Goal: Task Accomplishment & Management: Use online tool/utility

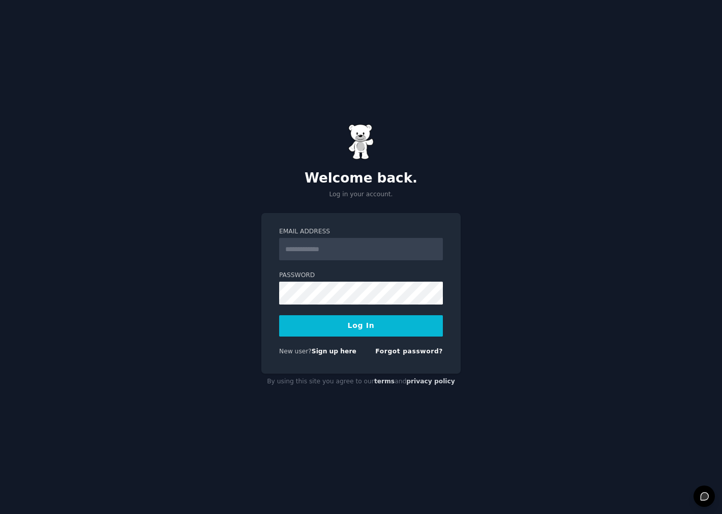
click at [369, 261] on form "Email Address Password Log In New user? Sign up here Forgot password?" at bounding box center [361, 293] width 164 height 132
click at [371, 252] on input "Email Address" at bounding box center [361, 249] width 164 height 22
type input "**********"
click at [351, 325] on button "Log In" at bounding box center [361, 325] width 164 height 21
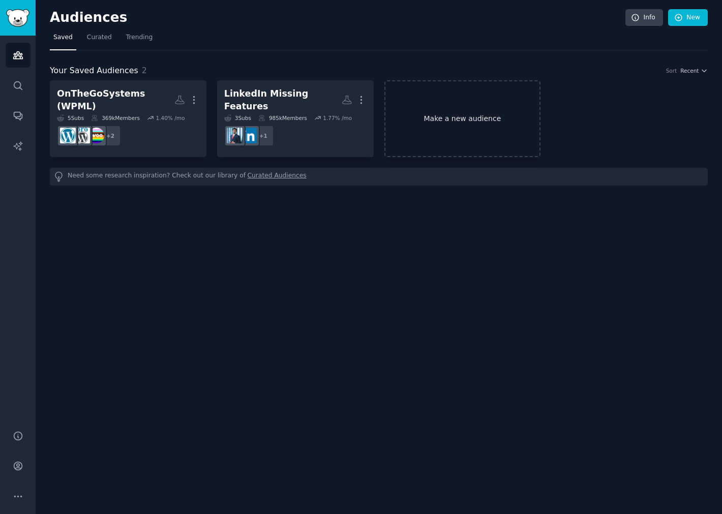
click at [445, 141] on link "Make a new audience" at bounding box center [462, 118] width 157 height 77
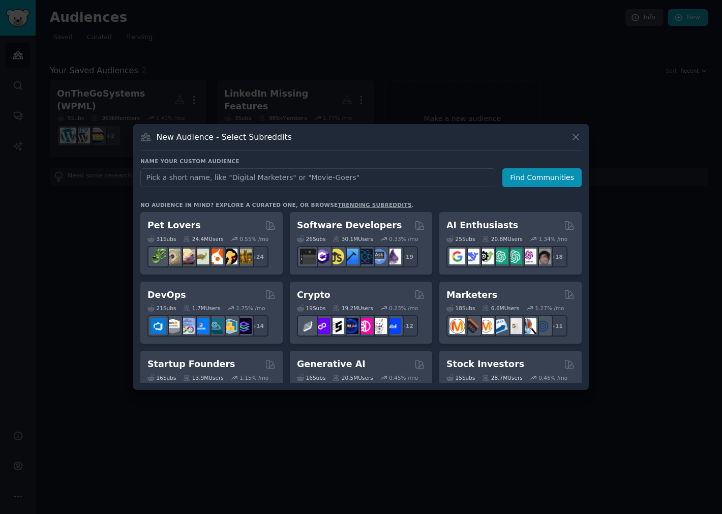
click at [264, 177] on input "text" at bounding box center [317, 177] width 355 height 19
type input "Legal"
click at [558, 179] on button "Find Communities" at bounding box center [541, 177] width 79 height 19
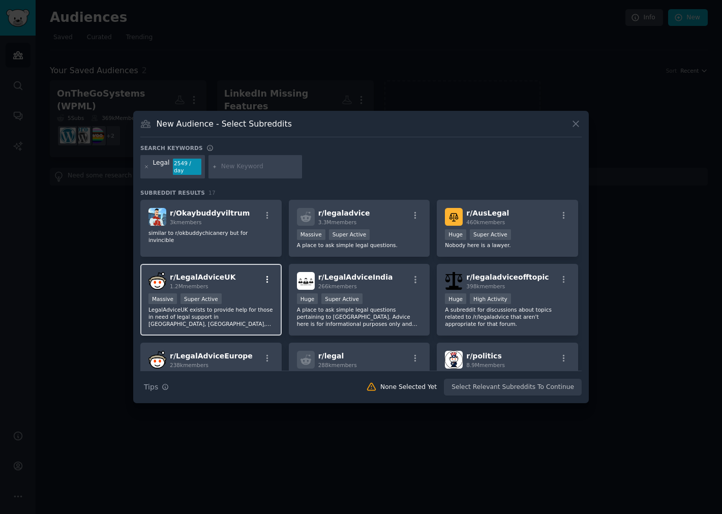
click at [264, 275] on icon "button" at bounding box center [267, 279] width 9 height 9
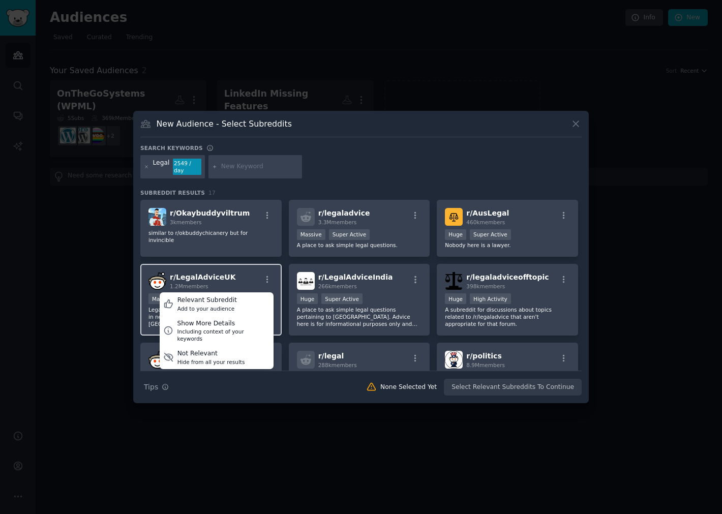
click at [247, 272] on div "r/ LegalAdviceUK 1.2M members Relevant Subreddit Add to your audience Show More…" at bounding box center [210, 281] width 125 height 18
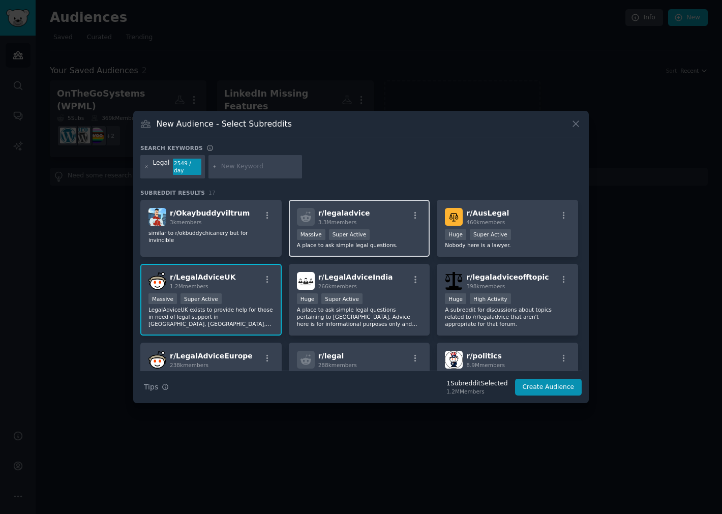
click at [376, 220] on div "r/ legaladvice 3.3M members" at bounding box center [359, 217] width 125 height 18
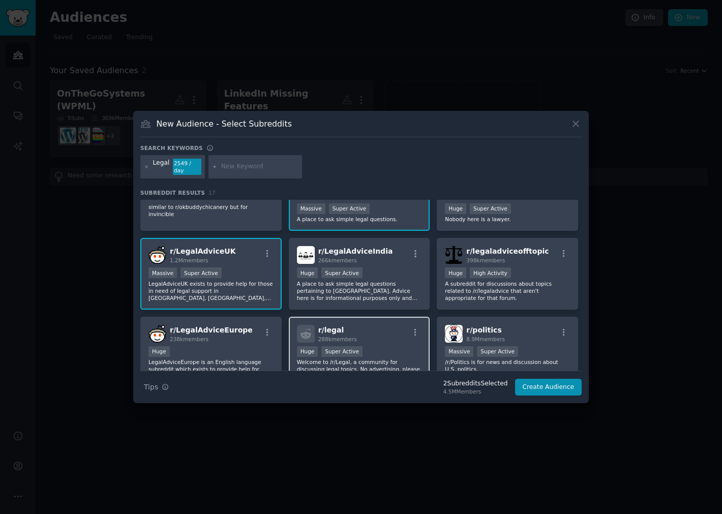
scroll to position [56, 0]
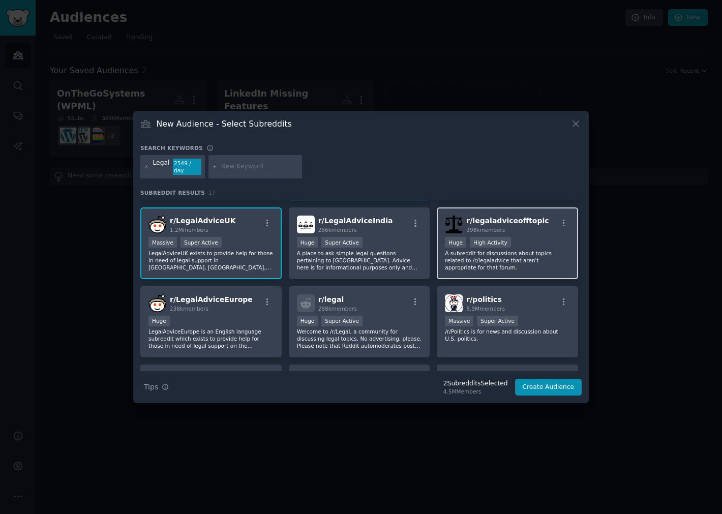
click at [475, 258] on p "A subreddit for discussions about topics related to /r/legaladvice that aren't …" at bounding box center [507, 260] width 125 height 21
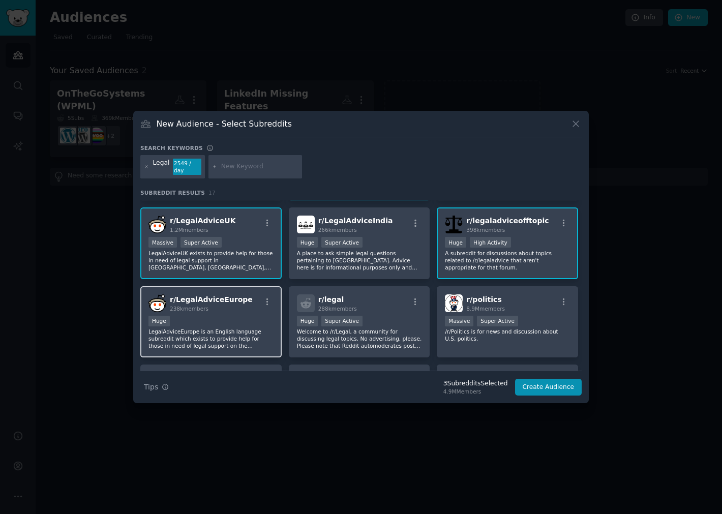
click at [235, 341] on p "LegalAdviceEurope is an English language subreddit which exists to provide help…" at bounding box center [210, 338] width 125 height 21
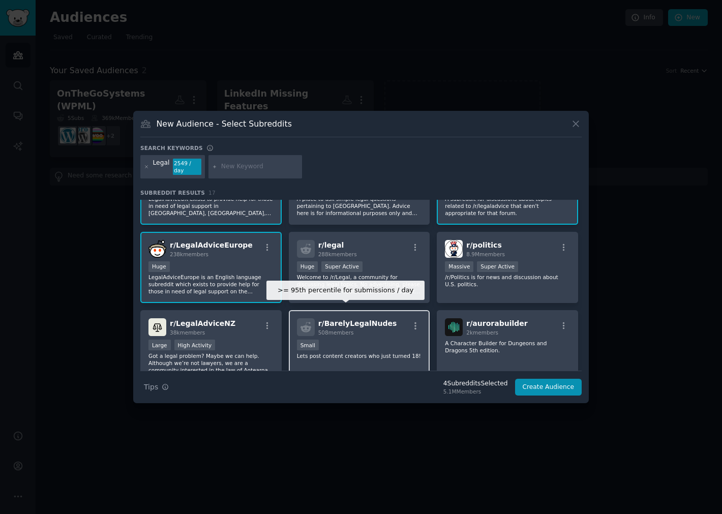
scroll to position [113, 0]
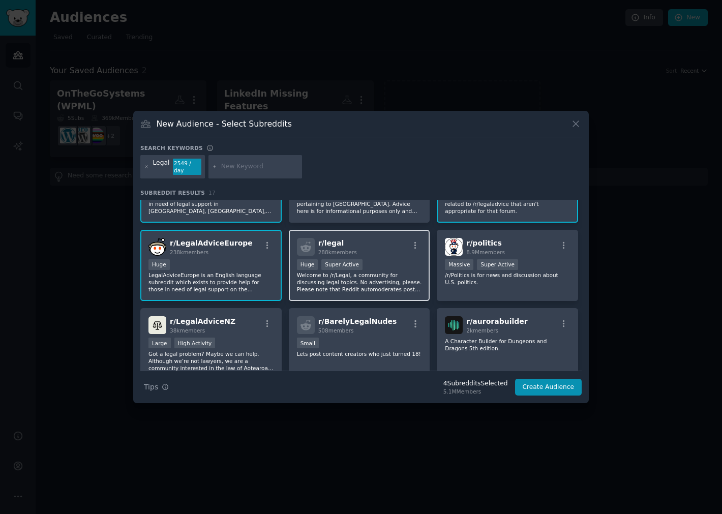
click at [352, 287] on div "r/ legal 288k members >= 95th percentile for submissions / day Huge Super Activ…" at bounding box center [359, 266] width 141 height 72
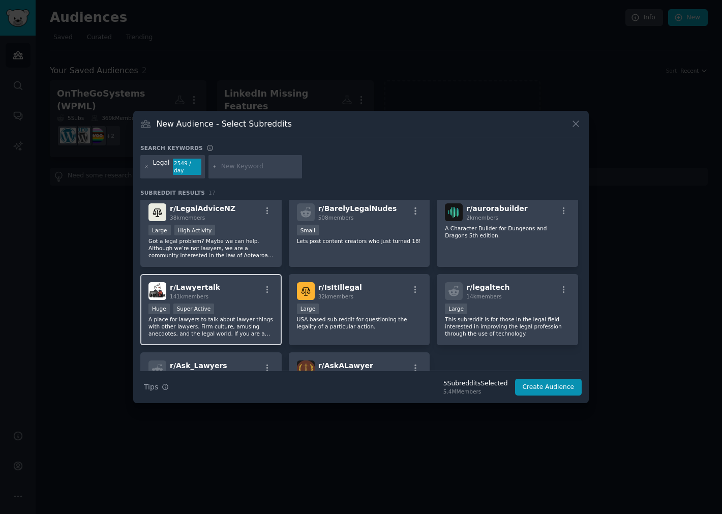
scroll to position [282, 0]
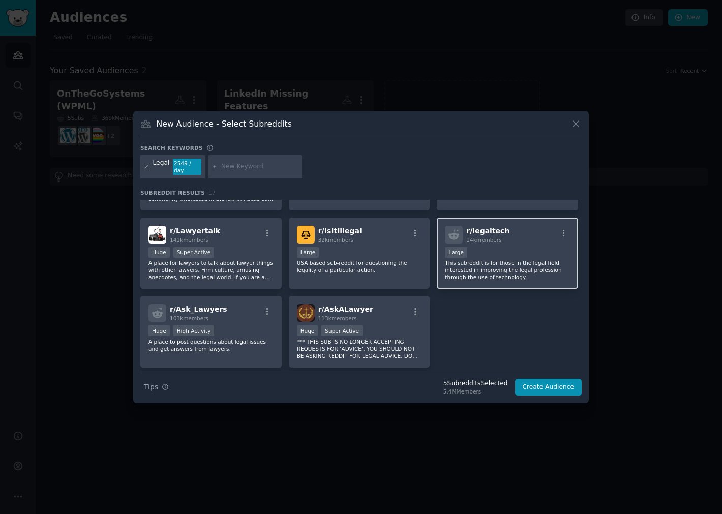
click at [475, 259] on p "This subreddit is for those in the legal field interested in improving the lega…" at bounding box center [507, 269] width 125 height 21
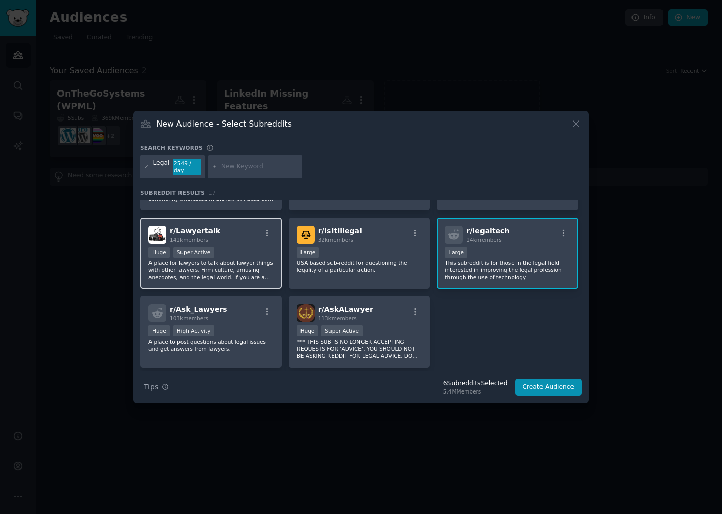
click at [236, 265] on p "A place for lawyers to talk about lawyer things with other lawyers. Firm cultur…" at bounding box center [210, 269] width 125 height 21
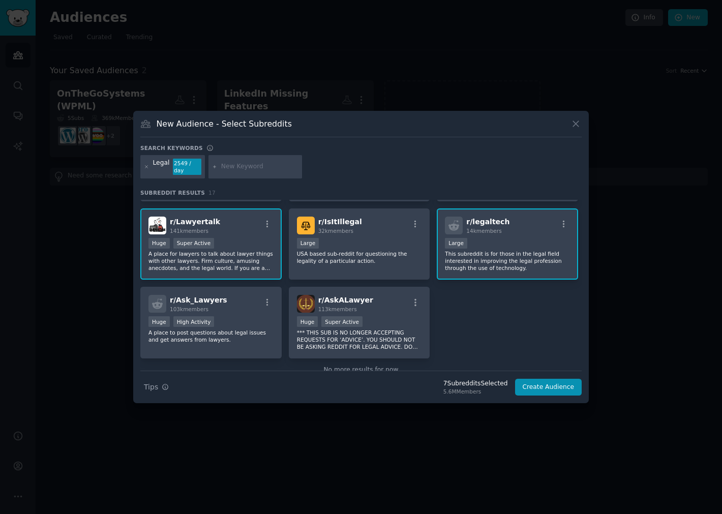
scroll to position [308, 0]
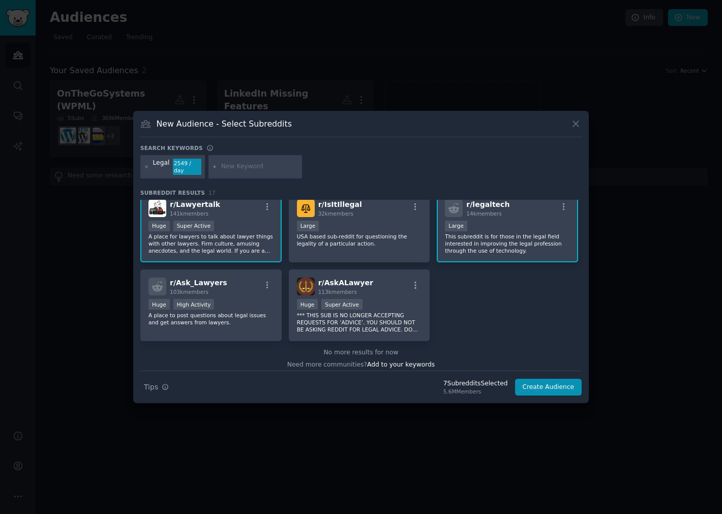
click at [214, 166] on icon at bounding box center [215, 167] width 6 height 6
click at [230, 163] on input "text" at bounding box center [259, 166] width 77 height 9
type input "Law"
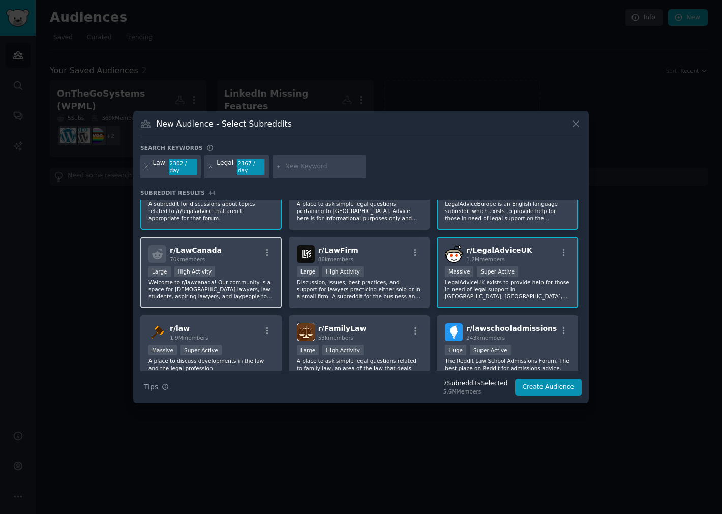
scroll to position [56, 0]
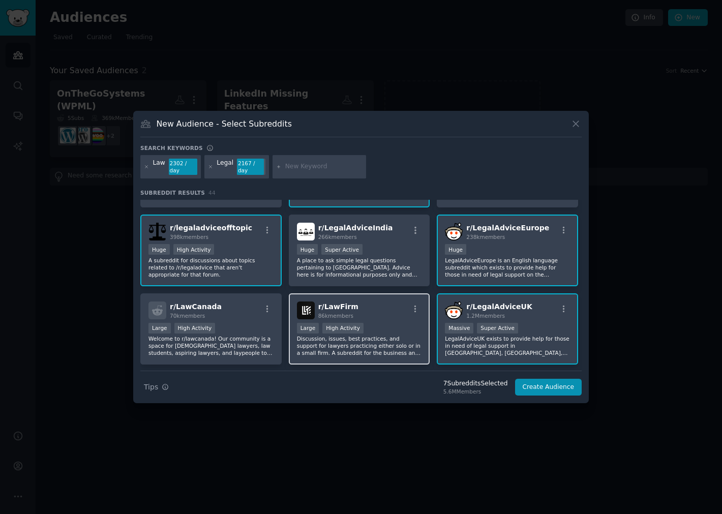
click at [371, 336] on p "Discussion, issues, best practices, and support for lawyers practicing either s…" at bounding box center [359, 345] width 125 height 21
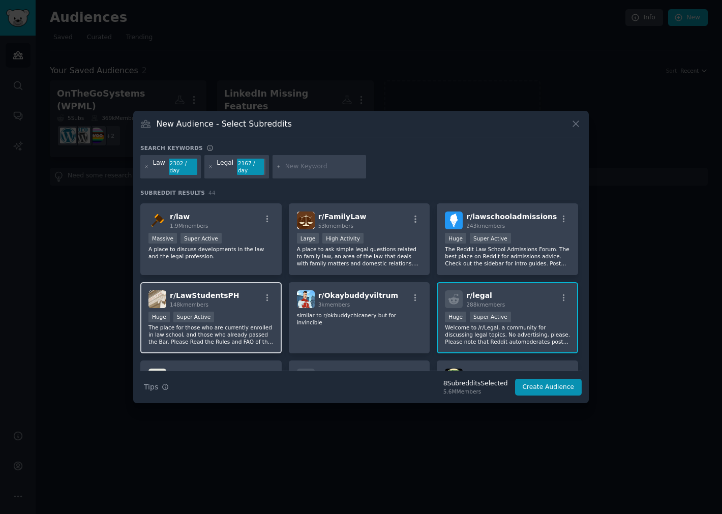
scroll to position [226, 0]
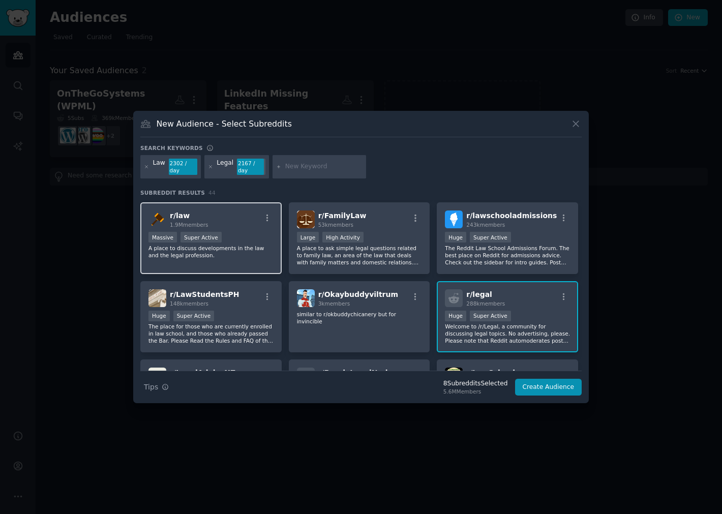
click at [220, 244] on p "A place to discuss developments in the law and the legal profession." at bounding box center [210, 251] width 125 height 14
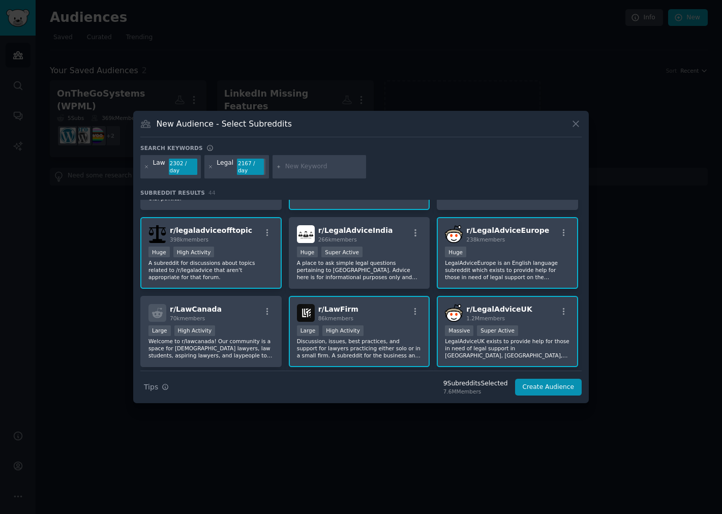
scroll to position [0, 0]
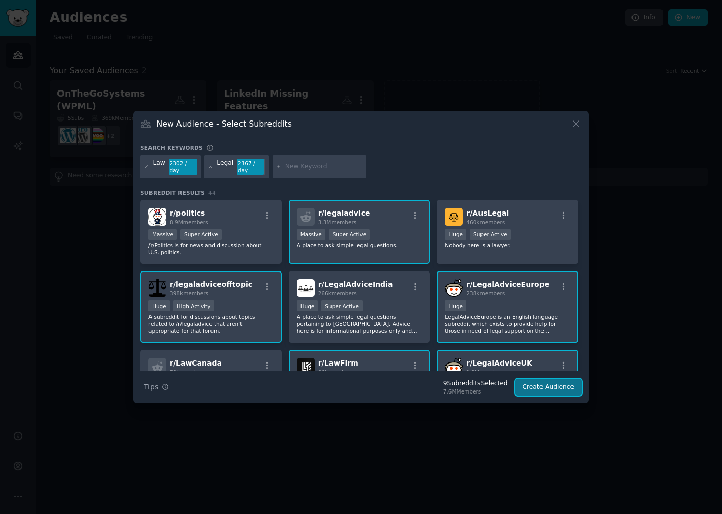
click at [561, 388] on button "Create Audience" at bounding box center [548, 387] width 67 height 17
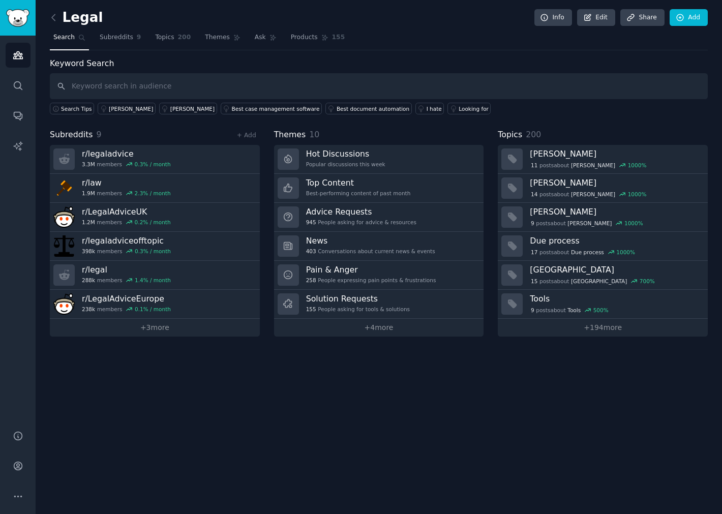
click at [169, 90] on input "text" at bounding box center [379, 86] width 658 height 26
type input "tool"
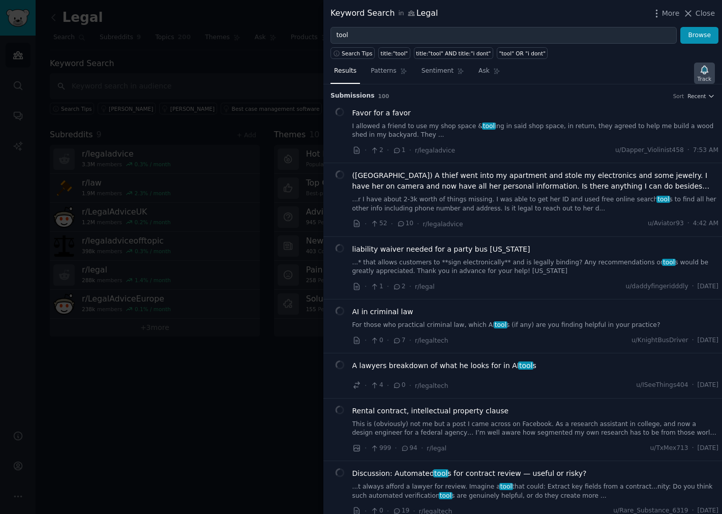
click at [709, 77] on div "Track" at bounding box center [704, 78] width 14 height 7
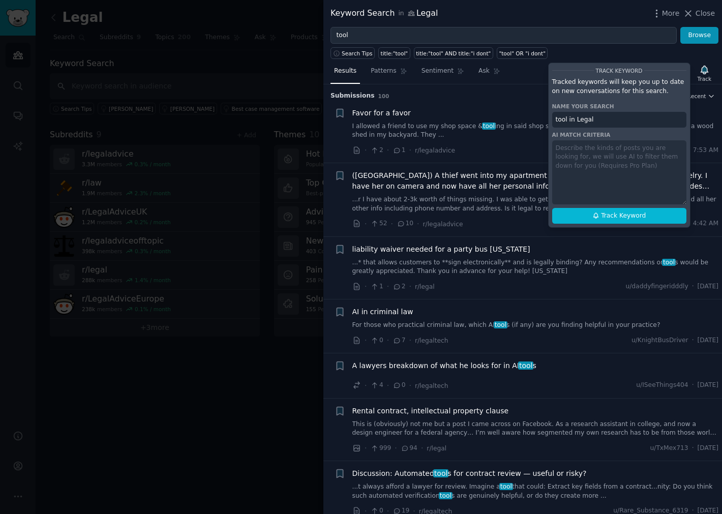
click at [600, 119] on input "tool in Legal" at bounding box center [619, 120] width 134 height 16
click at [610, 119] on input "tool in Legal" at bounding box center [619, 120] width 134 height 16
click at [615, 109] on div "Name your search" at bounding box center [619, 106] width 134 height 7
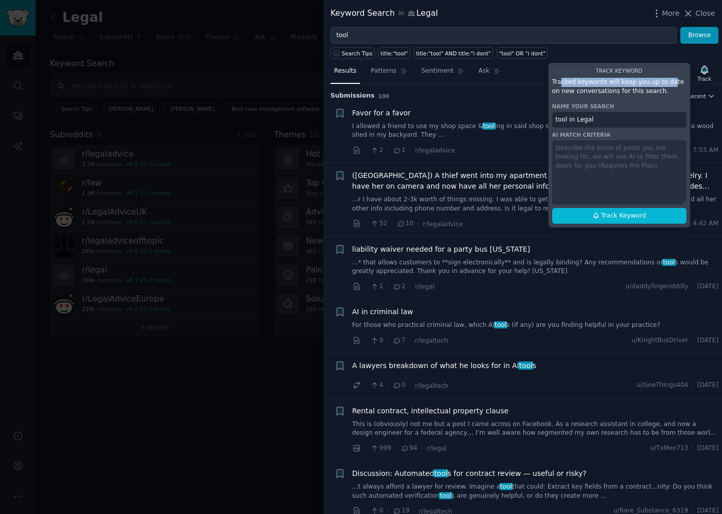
drag, startPoint x: 562, startPoint y: 80, endPoint x: 664, endPoint y: 77, distance: 102.2
click at [664, 77] on div "Track Keyword Tracked keywords will keep you up to date on new conversations fo…" at bounding box center [619, 145] width 142 height 165
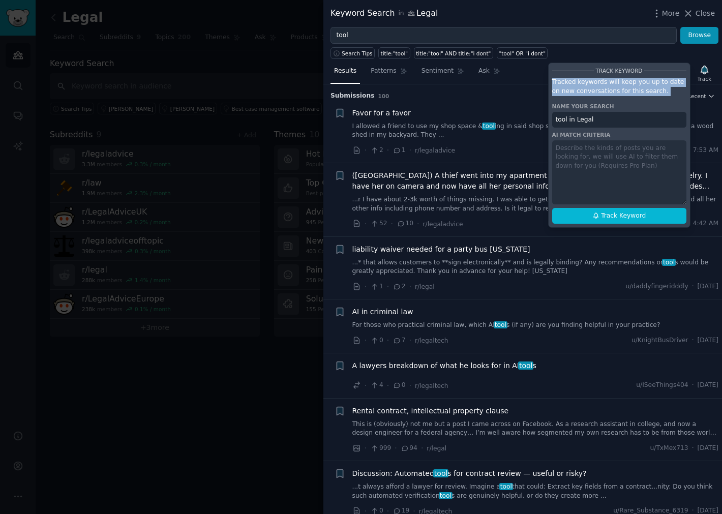
click at [653, 91] on p "Tracked keywords will keep you up to date on new conversations for this search." at bounding box center [619, 87] width 134 height 18
click at [653, 86] on p "Tracked keywords will keep you up to date on new conversations for this search." at bounding box center [619, 87] width 134 height 18
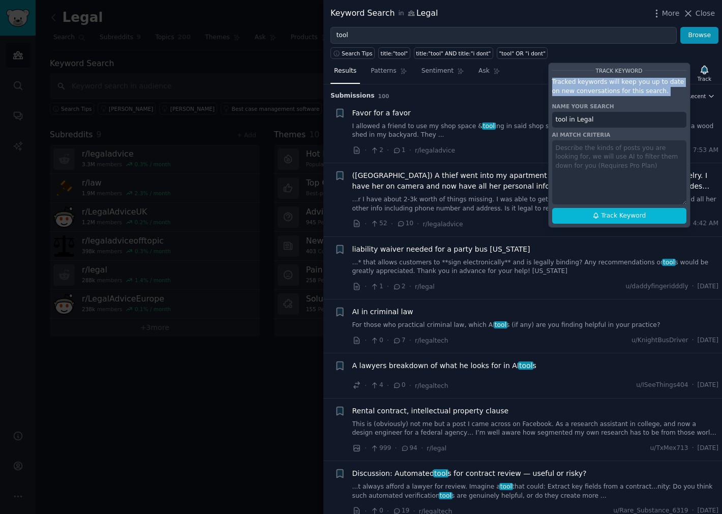
click at [653, 86] on p "Tracked keywords will keep you up to date on new conversations for this search." at bounding box center [619, 87] width 134 height 18
click at [646, 100] on div "Track Keyword Tracked keywords will keep you up to date on new conversations fo…" at bounding box center [619, 145] width 142 height 165
drag, startPoint x: 622, startPoint y: 210, endPoint x: 648, endPoint y: 188, distance: 34.6
click at [648, 188] on div "Track Keyword Tracked keywords will keep you up to date on new conversations fo…" at bounding box center [619, 145] width 142 height 165
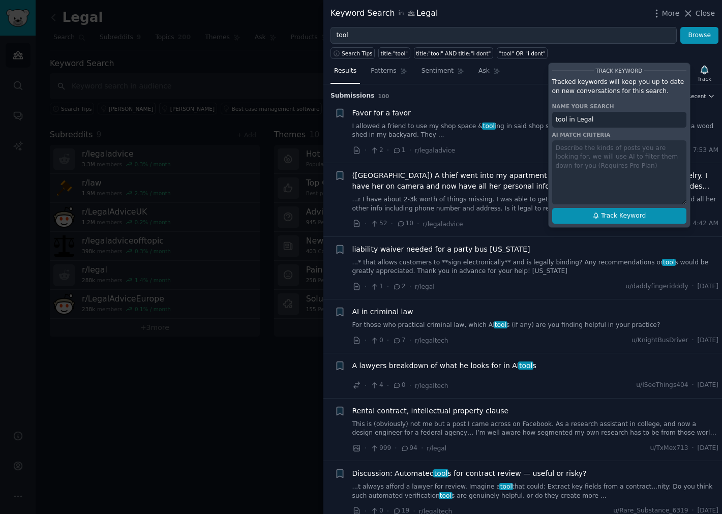
click at [639, 212] on span "Track Keyword" at bounding box center [623, 215] width 45 height 9
type input "tool in Legal"
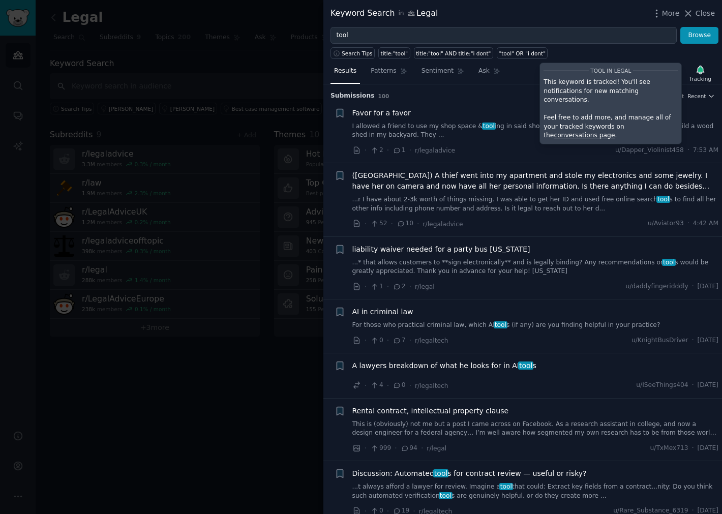
click at [171, 85] on div at bounding box center [361, 257] width 722 height 514
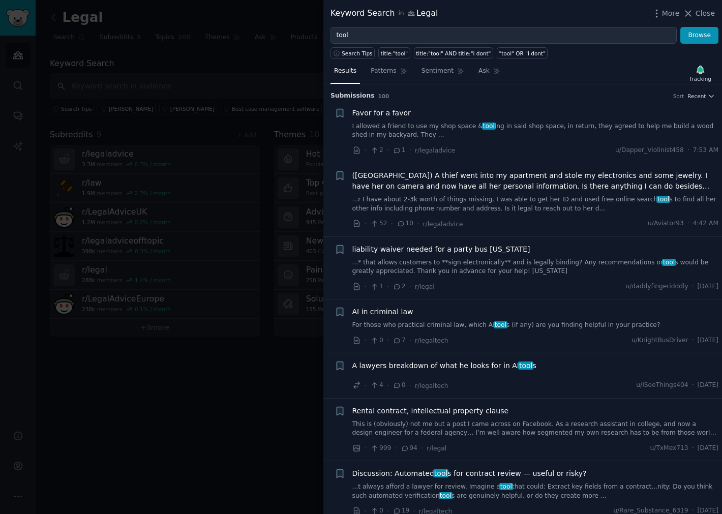
click at [712, 19] on div "Keyword Search in Legal More Close" at bounding box center [522, 13] width 398 height 27
click at [710, 14] on span "Close" at bounding box center [704, 13] width 19 height 11
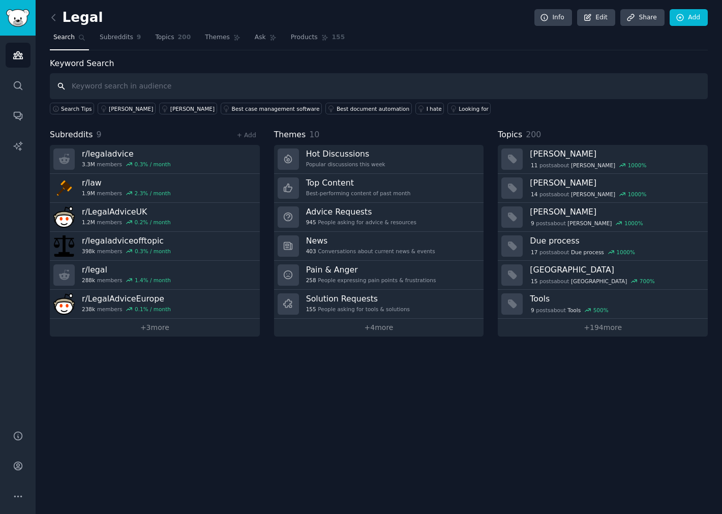
click at [94, 92] on input "text" at bounding box center [379, 86] width 658 height 26
type input "software"
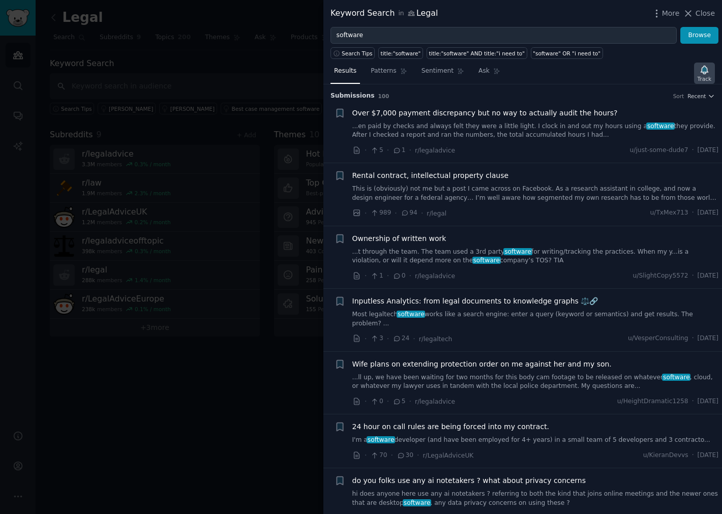
click at [707, 72] on icon "button" at bounding box center [703, 70] width 7 height 8
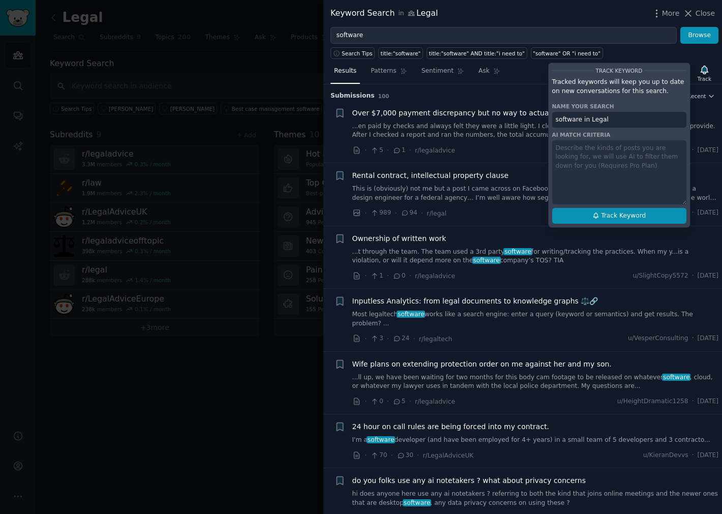
click at [640, 211] on span "Track Keyword" at bounding box center [623, 215] width 45 height 9
type input "software in Legal"
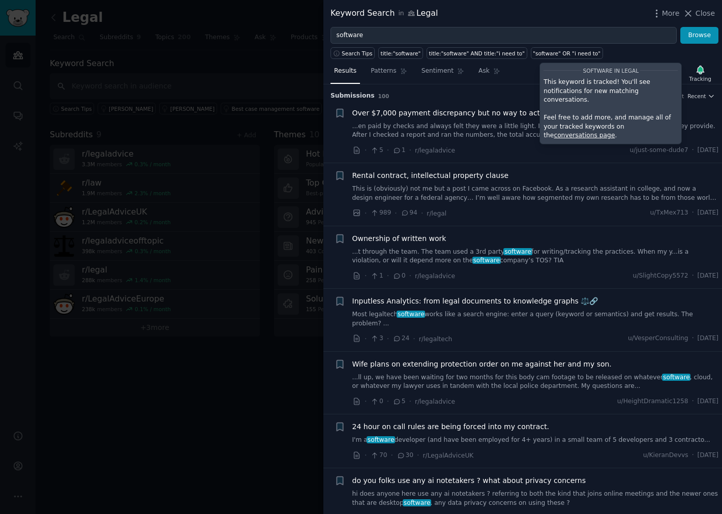
click at [508, 21] on div "Keyword Search in Legal More Close" at bounding box center [522, 13] width 398 height 27
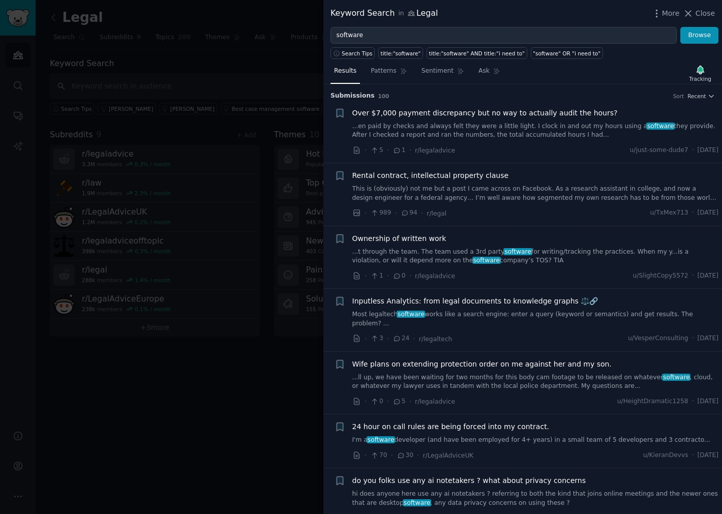
click at [223, 64] on div at bounding box center [361, 257] width 722 height 514
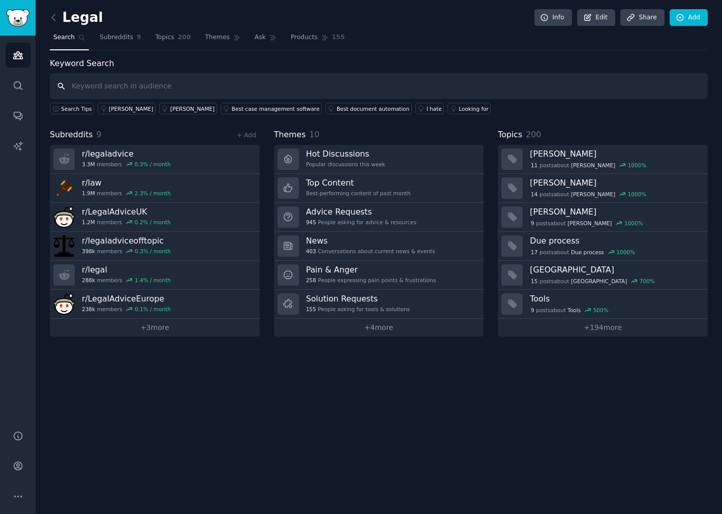
click at [183, 87] on input "text" at bounding box center [379, 86] width 658 height 26
type input "kyc"
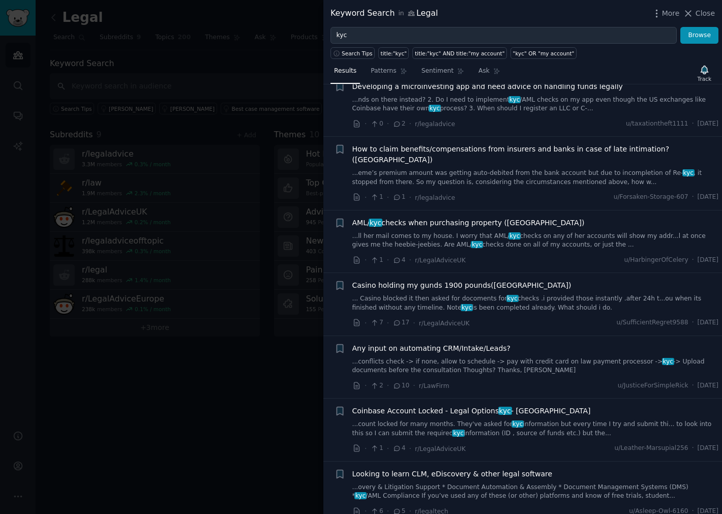
scroll to position [56, 0]
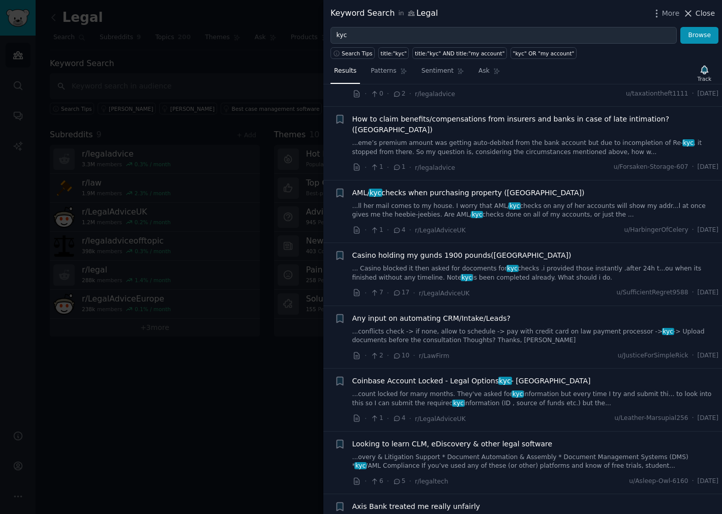
click at [696, 14] on button "Close" at bounding box center [698, 13] width 32 height 11
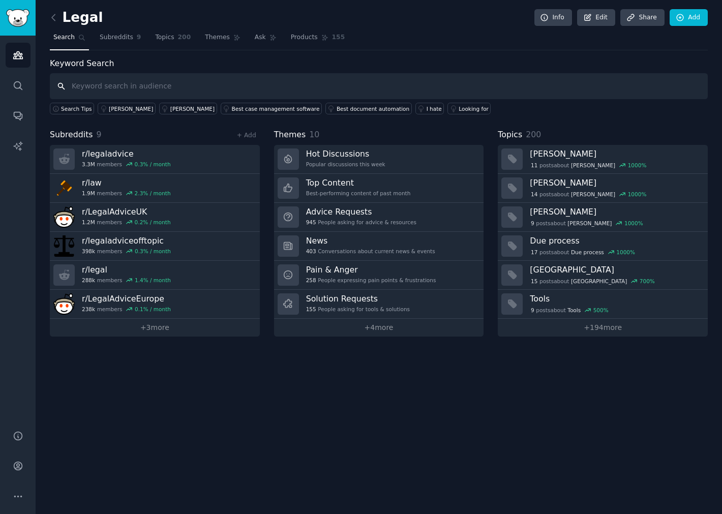
click at [171, 83] on input "text" at bounding box center [379, 86] width 658 height 26
click at [164, 86] on input "text" at bounding box center [379, 86] width 658 height 26
type input "platform"
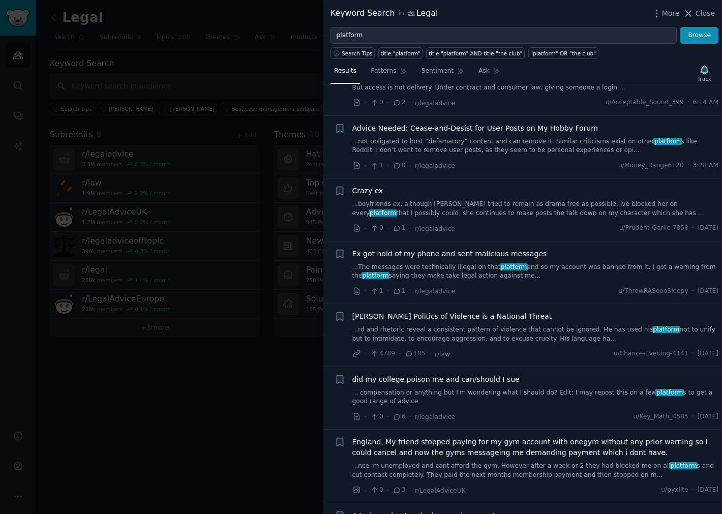
scroll to position [113, 0]
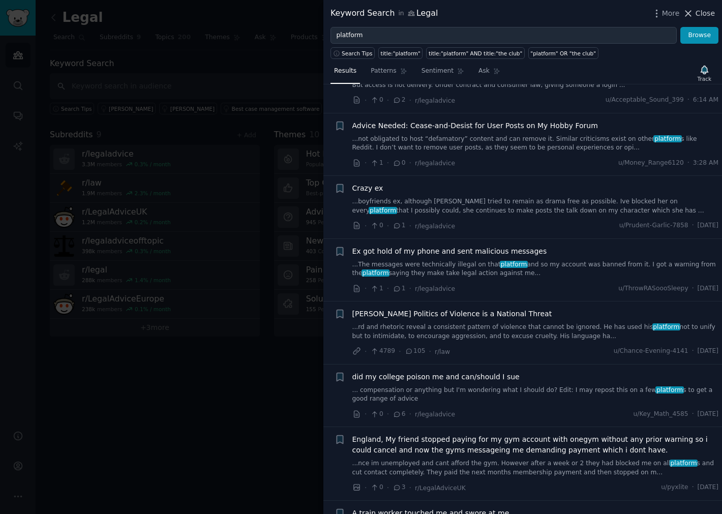
click at [707, 17] on span "Close" at bounding box center [704, 13] width 19 height 11
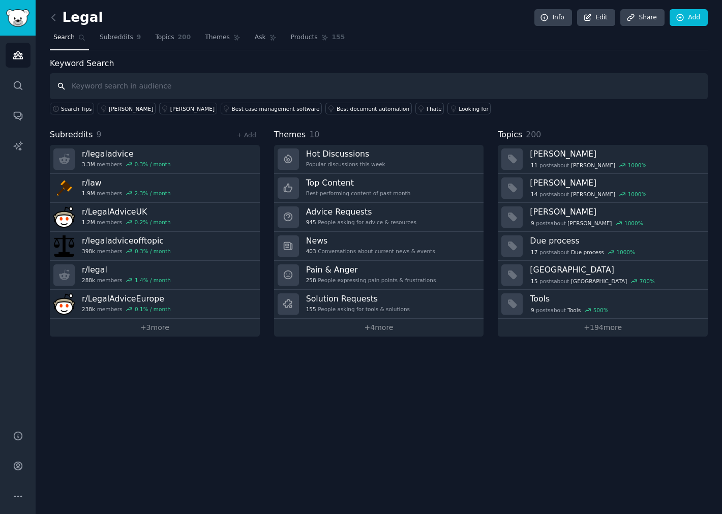
click at [187, 93] on input "text" at bounding box center [379, 86] width 658 height 26
type input "tech"
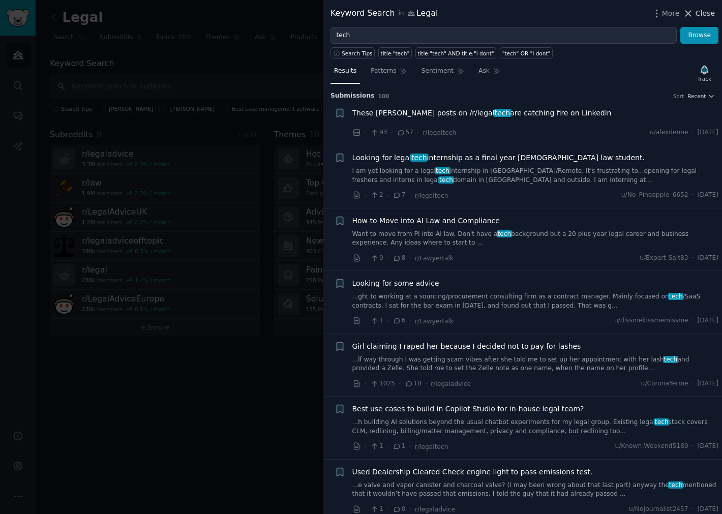
click at [710, 14] on span "Close" at bounding box center [704, 13] width 19 height 11
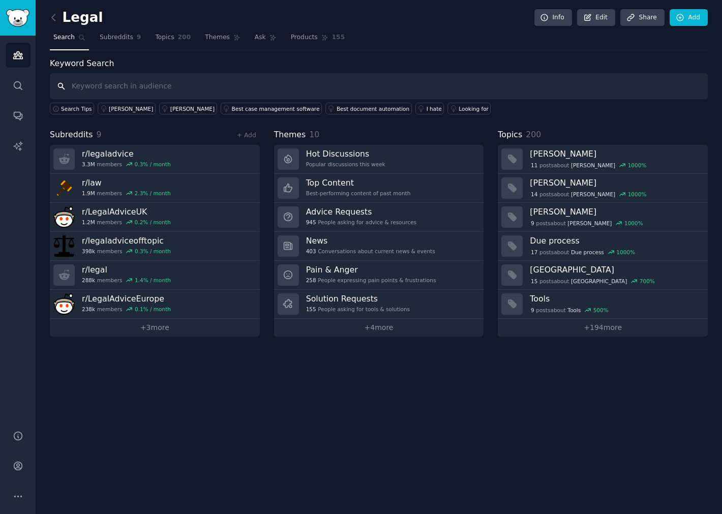
click at [120, 89] on input "text" at bounding box center [379, 86] width 658 height 26
type input "app"
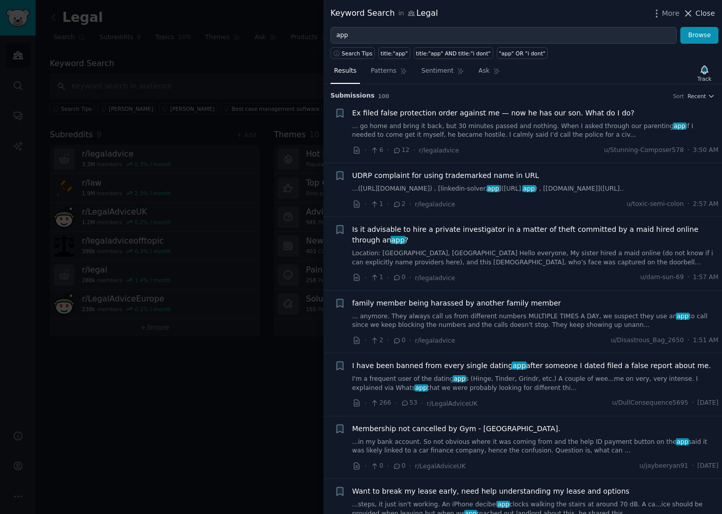
click at [701, 14] on span "Close" at bounding box center [704, 13] width 19 height 11
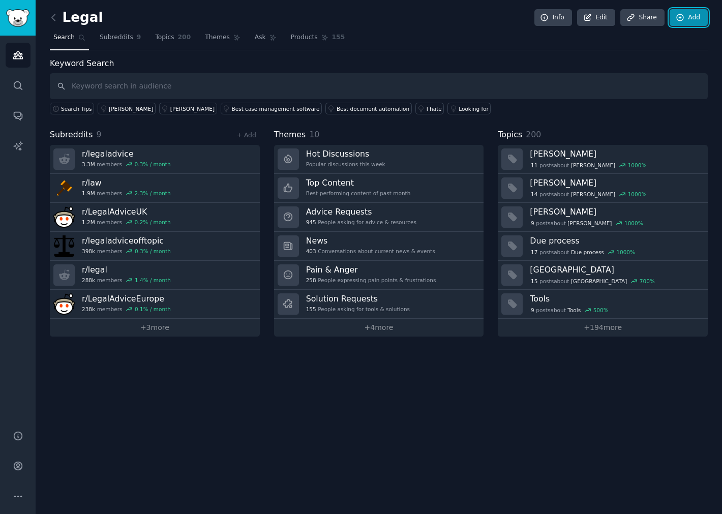
click at [698, 18] on link "Add" at bounding box center [688, 17] width 38 height 17
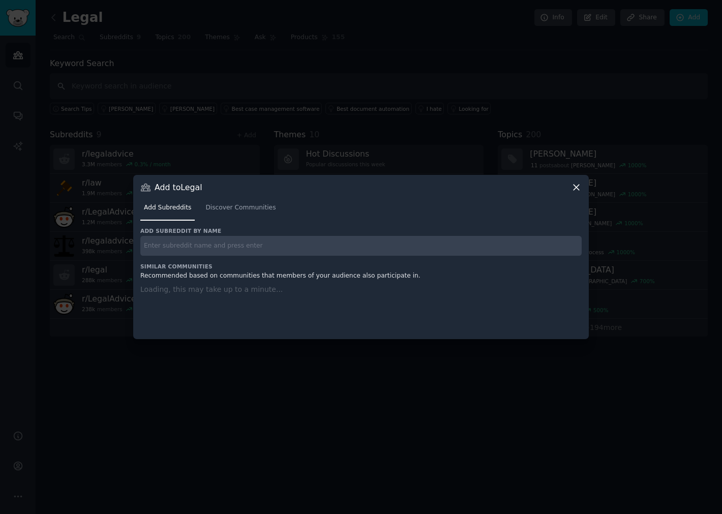
click at [600, 75] on div at bounding box center [361, 257] width 722 height 514
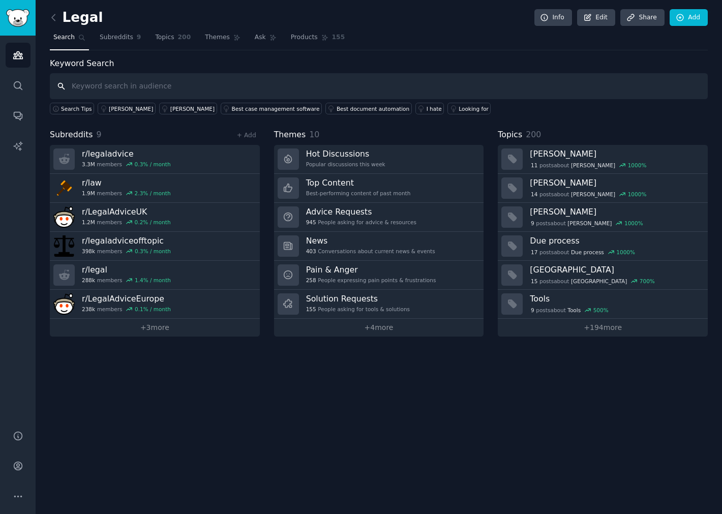
click at [209, 92] on input "text" at bounding box center [379, 86] width 658 height 26
type input "document automation"
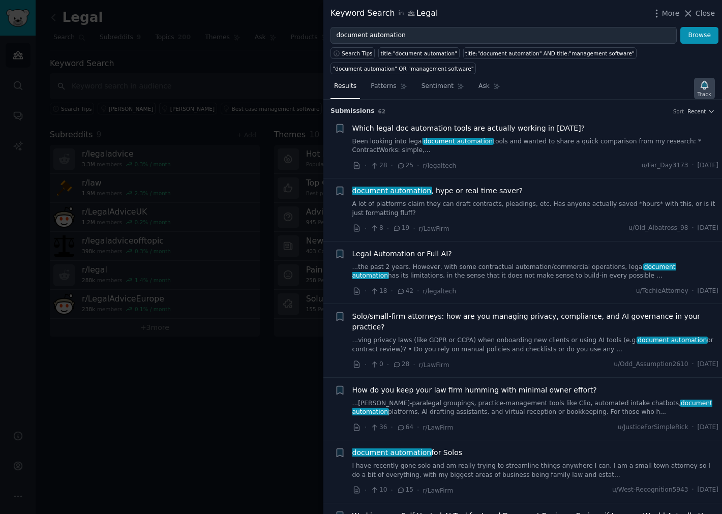
click at [702, 87] on icon "button" at bounding box center [703, 85] width 7 height 8
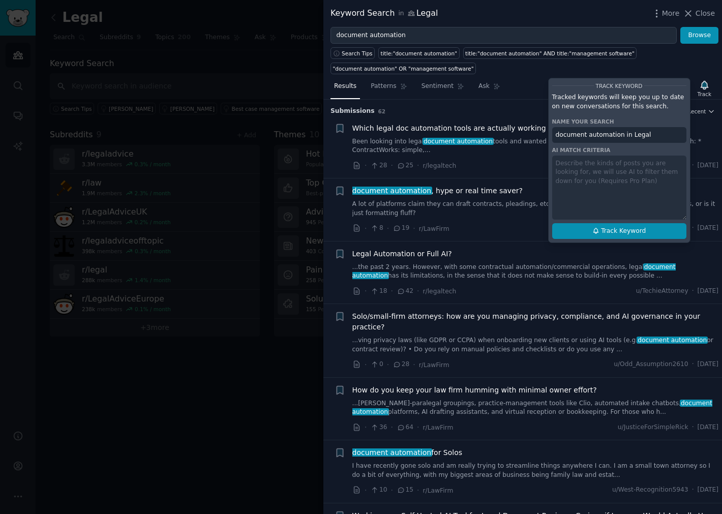
click at [599, 233] on icon at bounding box center [595, 230] width 7 height 7
type input "document automation in Legal"
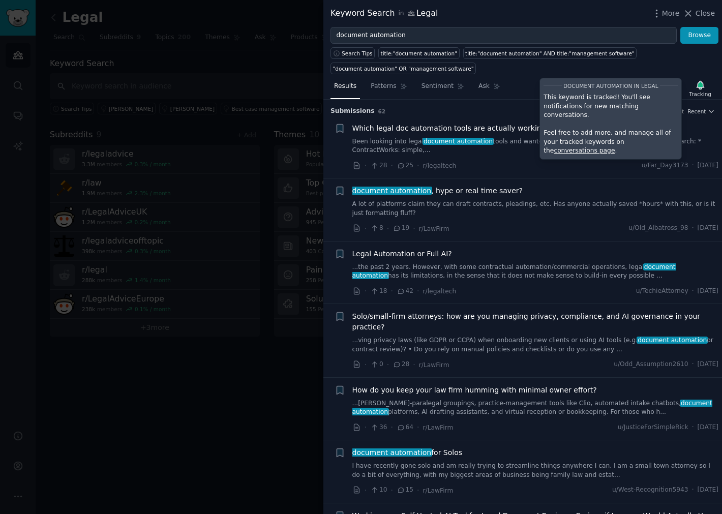
click at [693, 13] on icon at bounding box center [687, 13] width 11 height 11
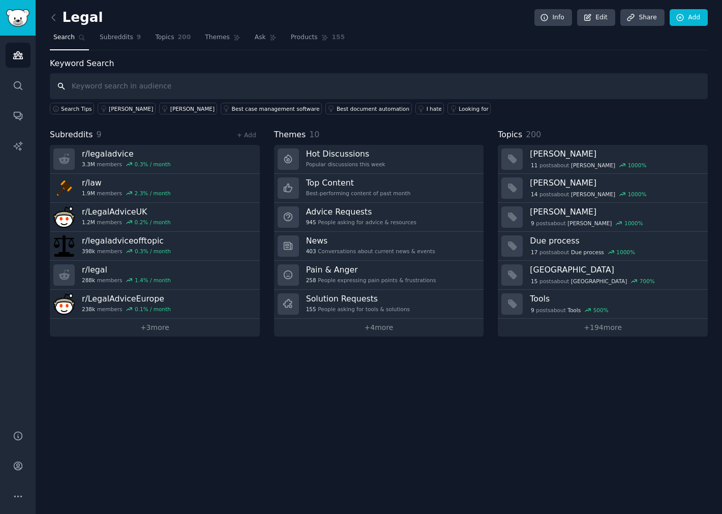
click at [204, 90] on input "text" at bounding box center [379, 86] width 658 height 26
type input "time tracking"
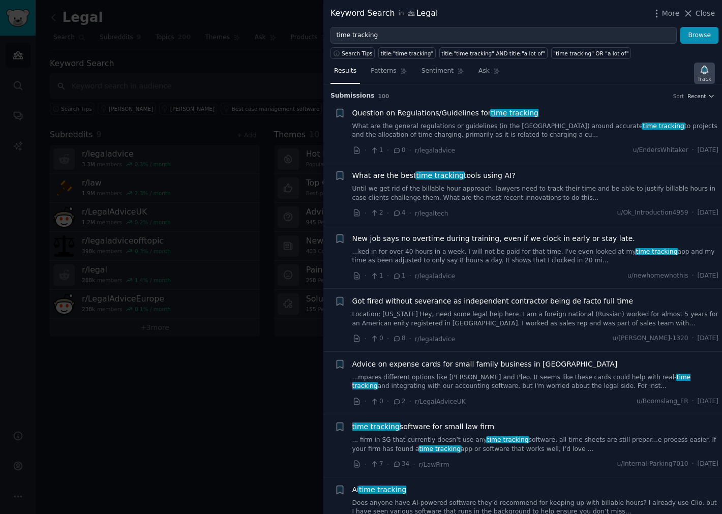
click at [702, 70] on icon "button" at bounding box center [703, 70] width 7 height 8
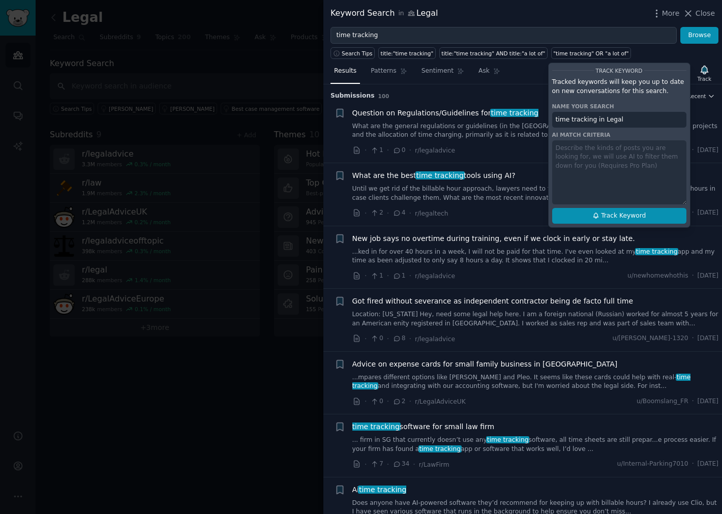
click at [616, 219] on span "Track Keyword" at bounding box center [623, 215] width 45 height 9
type input "time tracking in Legal"
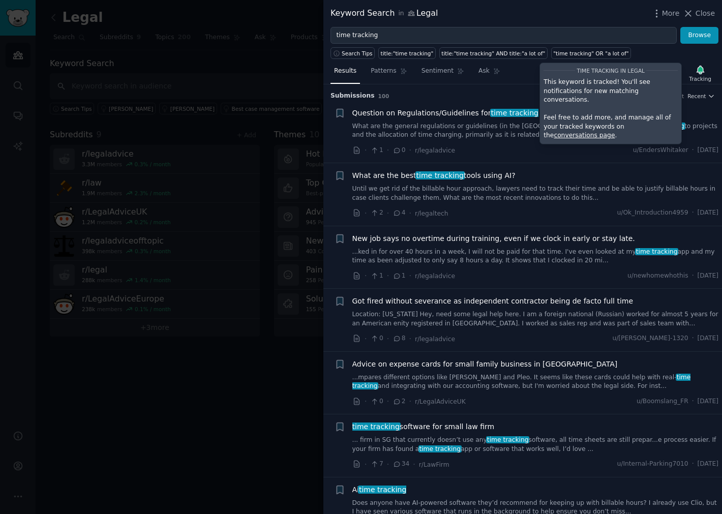
click at [698, 11] on span "Close" at bounding box center [704, 13] width 19 height 11
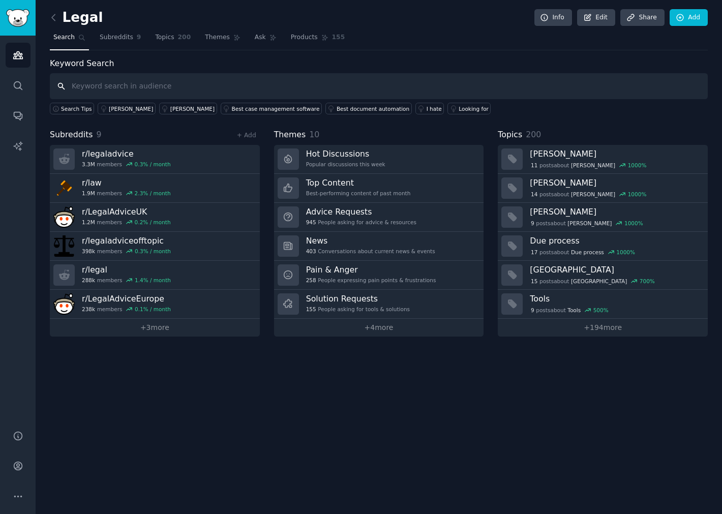
click at [192, 90] on input "text" at bounding box center [379, 86] width 658 height 26
type input "financial management"
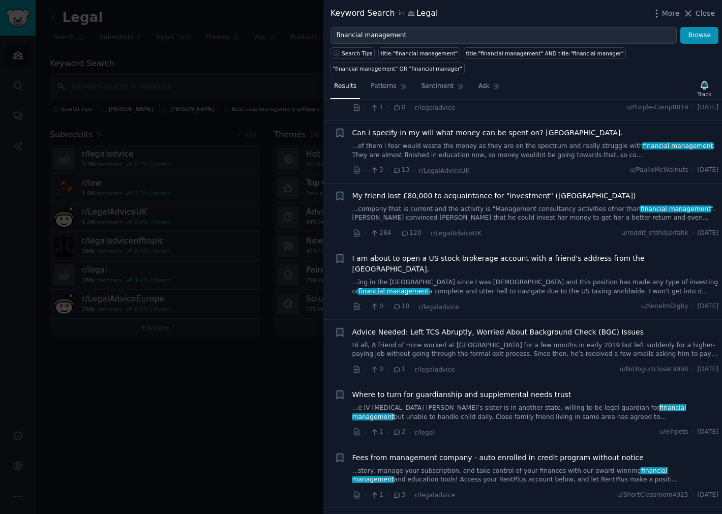
scroll to position [565, 0]
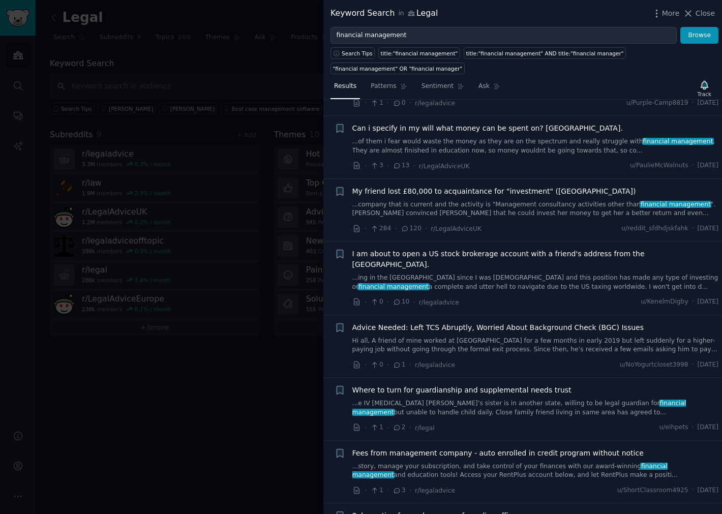
click at [258, 381] on div at bounding box center [361, 257] width 722 height 514
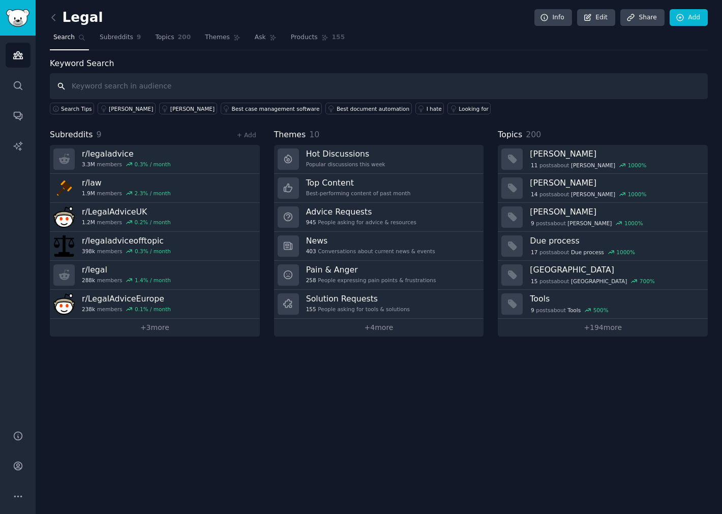
click at [158, 85] on input "text" at bounding box center [379, 86] width 658 height 26
click at [85, 83] on input "text" at bounding box center [379, 86] width 658 height 26
type input "litigation management"
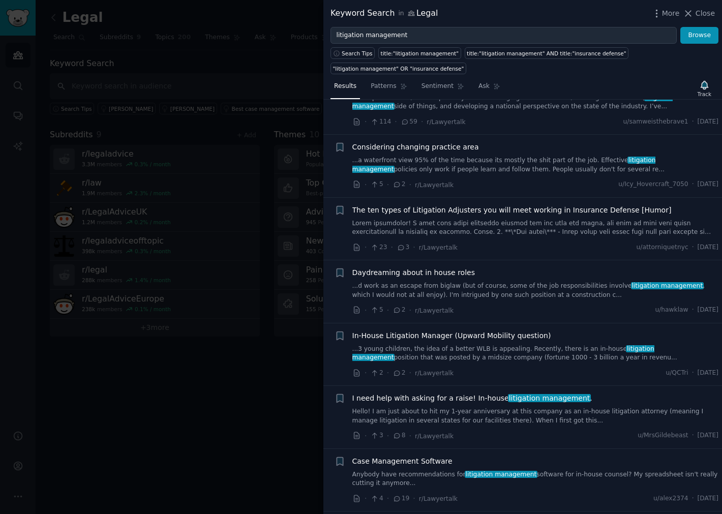
scroll to position [226, 0]
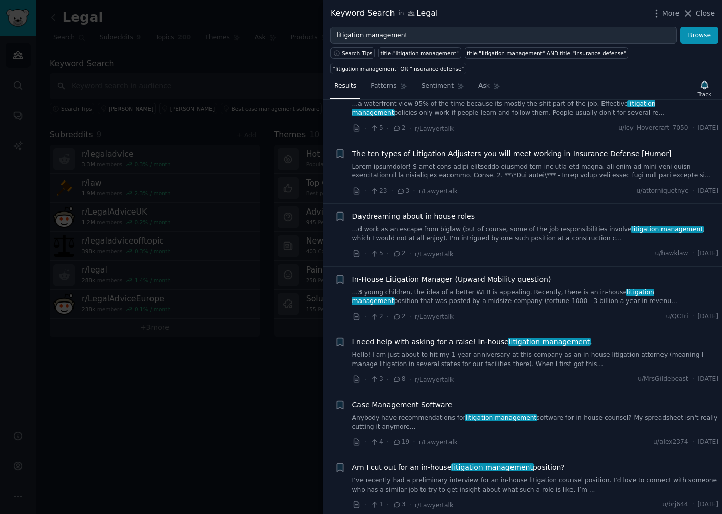
click at [208, 404] on div at bounding box center [361, 257] width 722 height 514
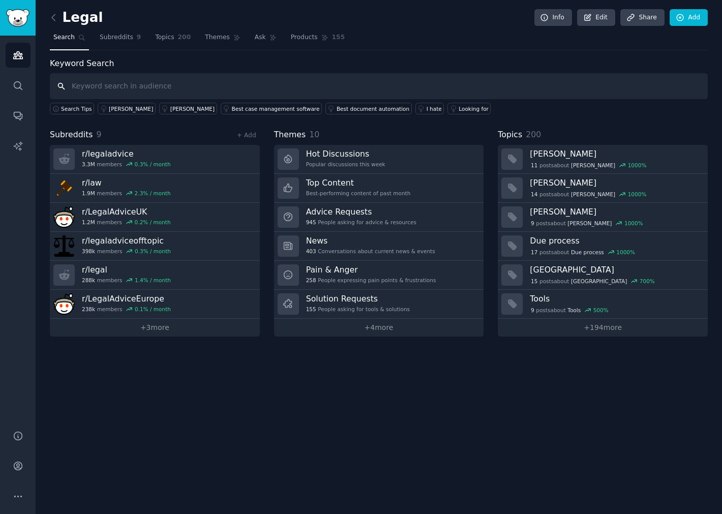
click at [132, 87] on input "text" at bounding box center [379, 86] width 658 height 26
type input "case management"
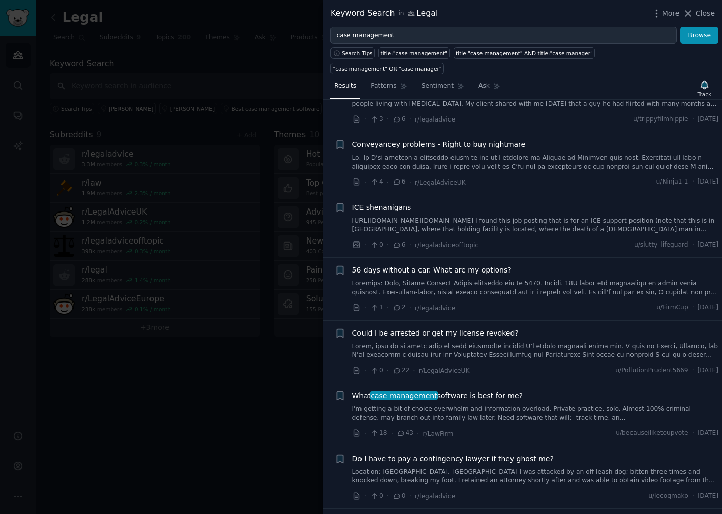
scroll to position [338, 0]
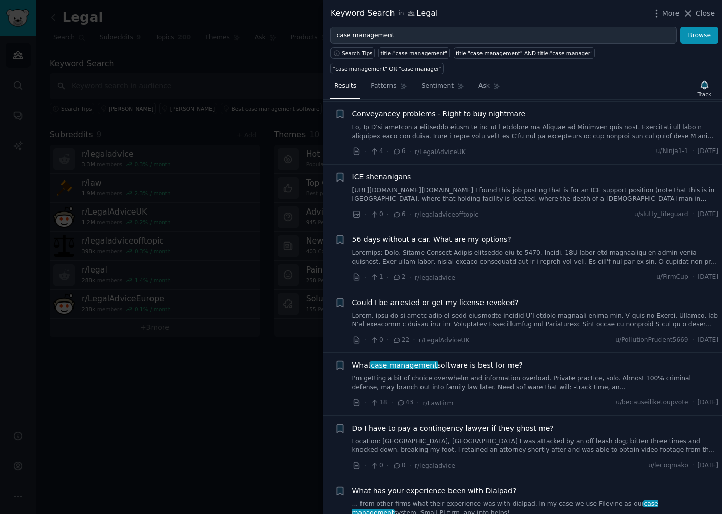
click at [191, 350] on div at bounding box center [361, 257] width 722 height 514
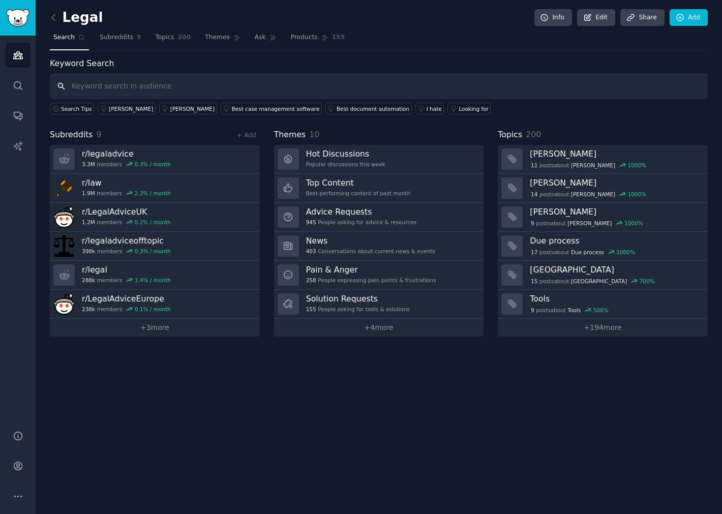
click at [160, 88] on input "text" at bounding box center [379, 86] width 658 height 26
type input "client screening"
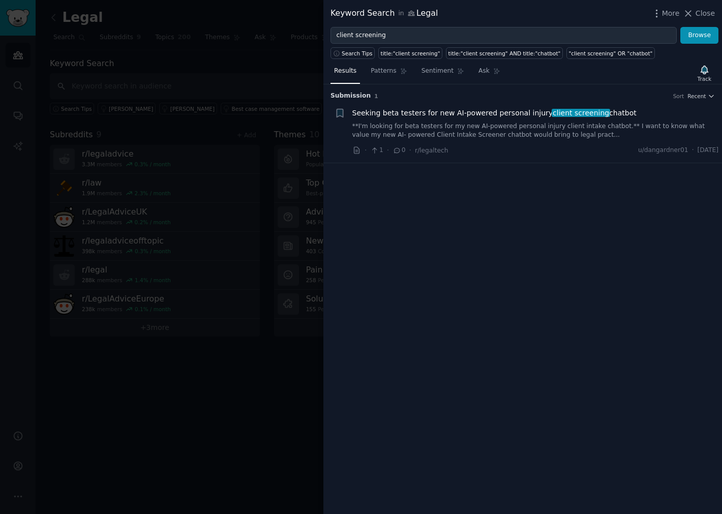
click at [253, 76] on div at bounding box center [361, 257] width 722 height 514
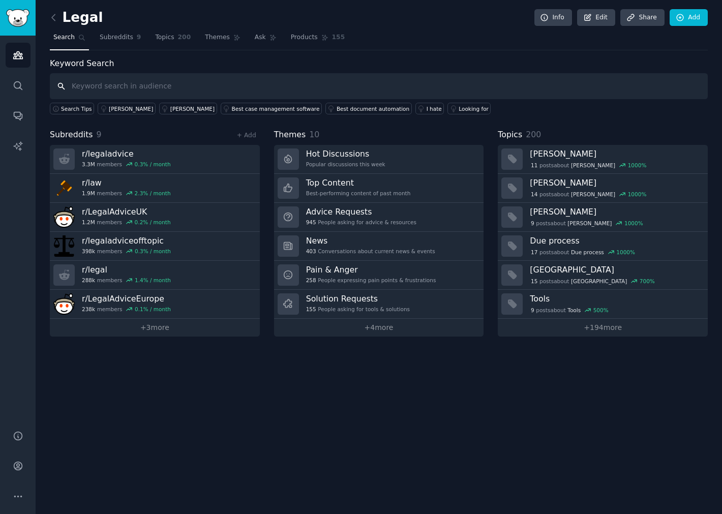
click at [157, 92] on input "text" at bounding box center [379, 86] width 658 height 26
type input "kyc"
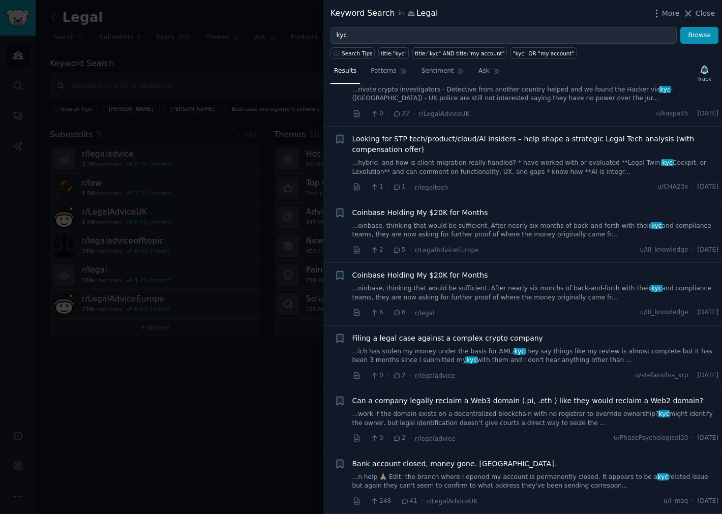
scroll to position [565, 0]
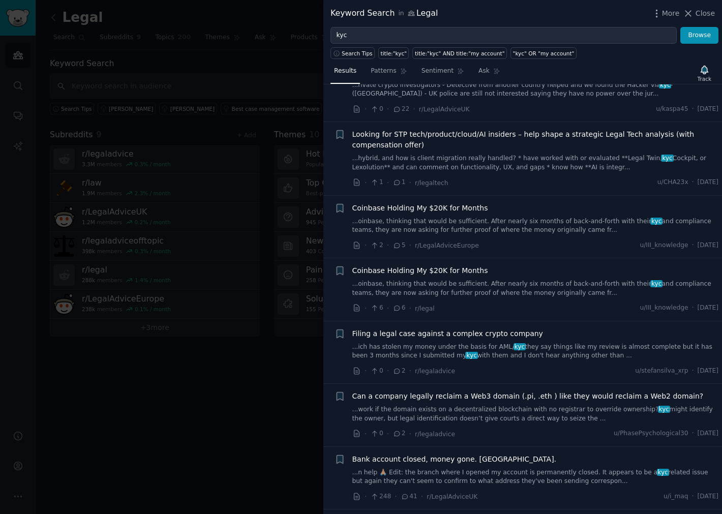
click at [246, 358] on div at bounding box center [361, 257] width 722 height 514
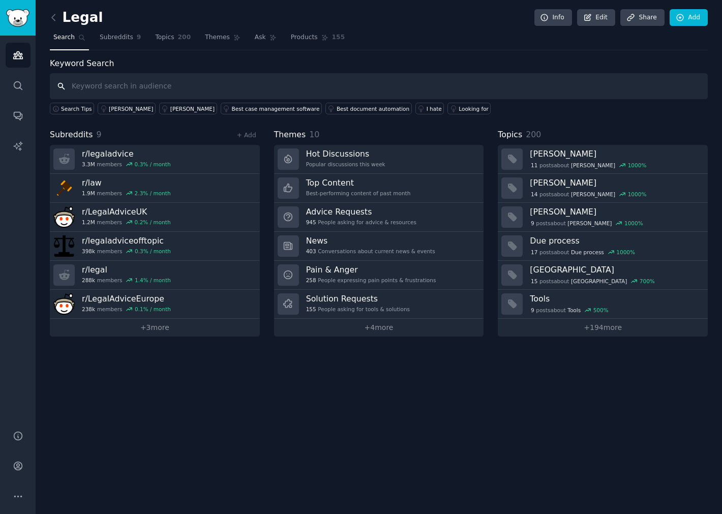
click at [196, 91] on input "text" at bounding box center [379, 86] width 658 height 26
type input "crm"
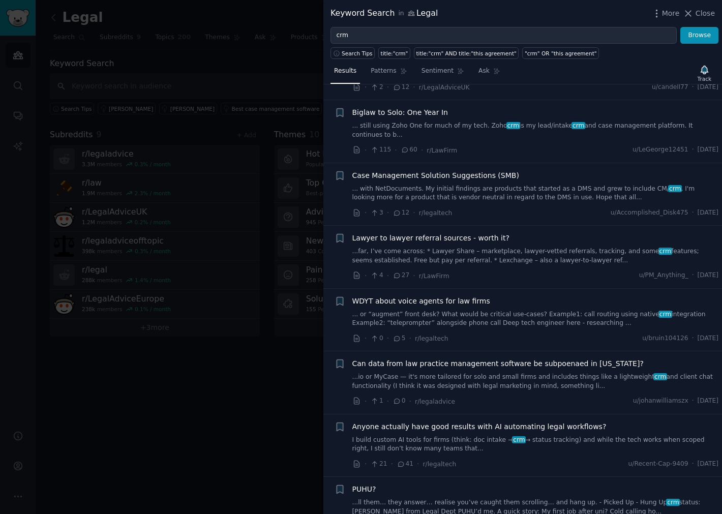
scroll to position [1016, 0]
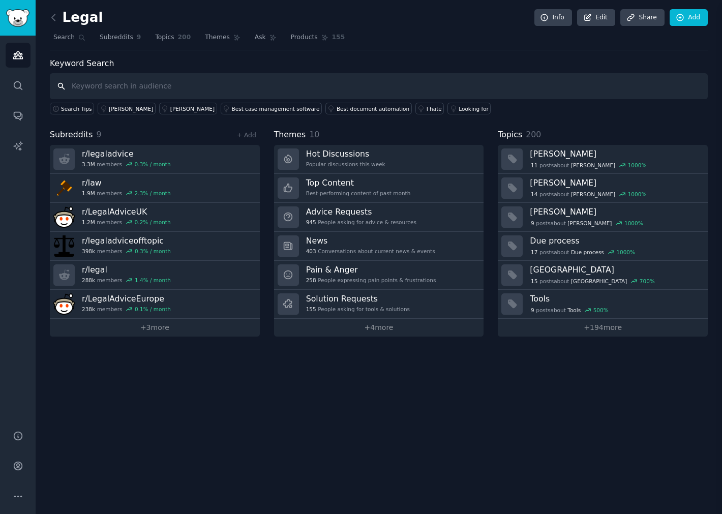
click at [93, 83] on input "text" at bounding box center [379, 86] width 658 height 26
click at [151, 82] on input "text" at bounding box center [379, 86] width 658 height 26
type input "ongoing monitoring"
click at [89, 80] on input "text" at bounding box center [379, 86] width 658 height 26
type input "monitoring"
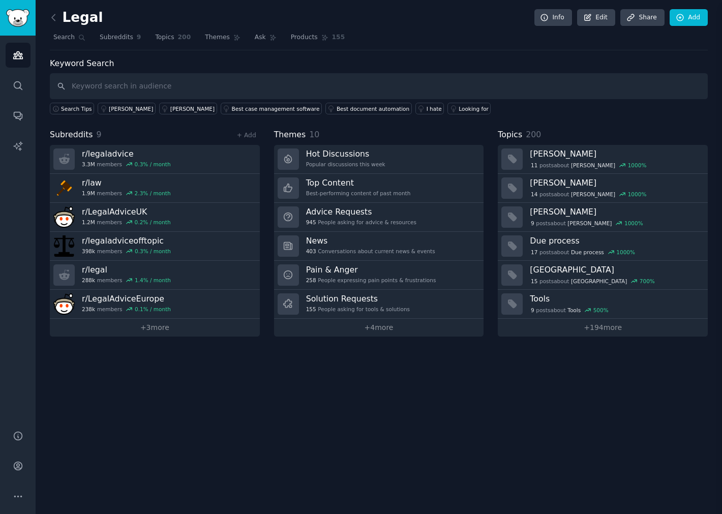
scroll to position [226, 0]
click at [80, 79] on input "text" at bounding box center [379, 86] width 658 height 26
type input "aml"
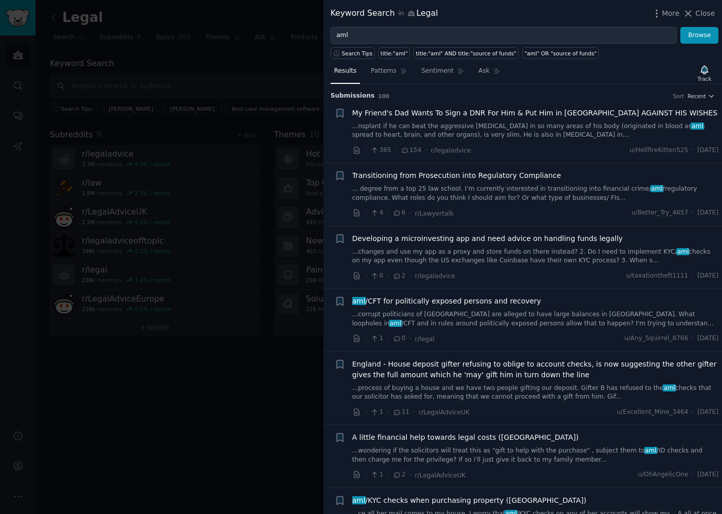
click at [179, 428] on div at bounding box center [361, 257] width 722 height 514
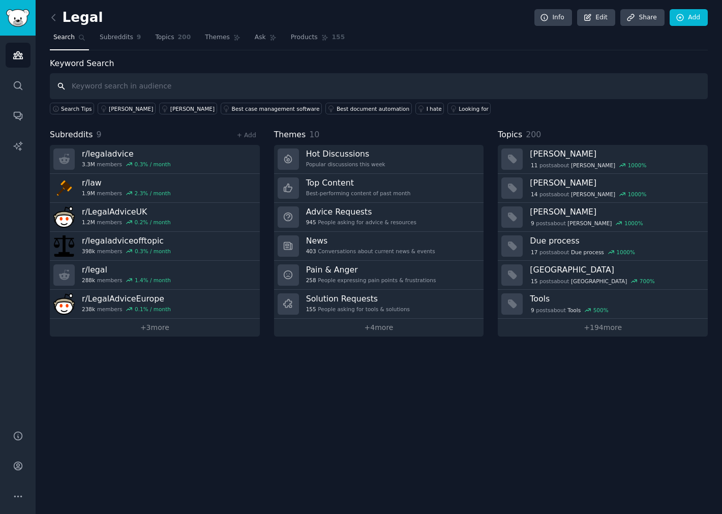
click at [128, 83] on input "text" at bounding box center [379, 86] width 658 height 26
type input "software"
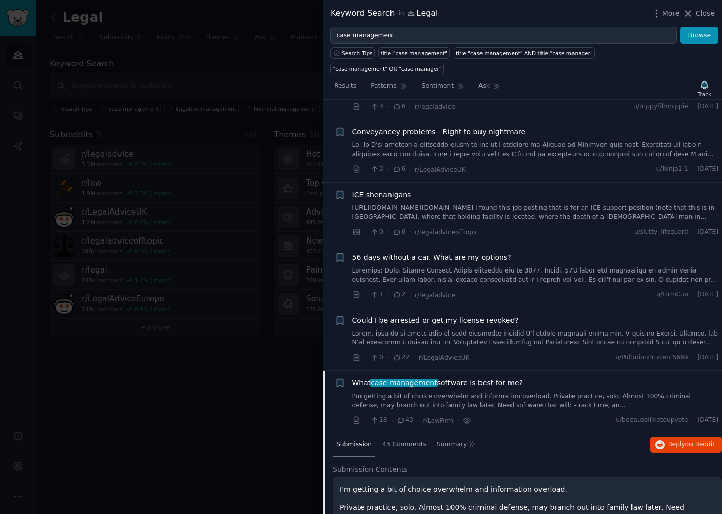
scroll to position [395, 0]
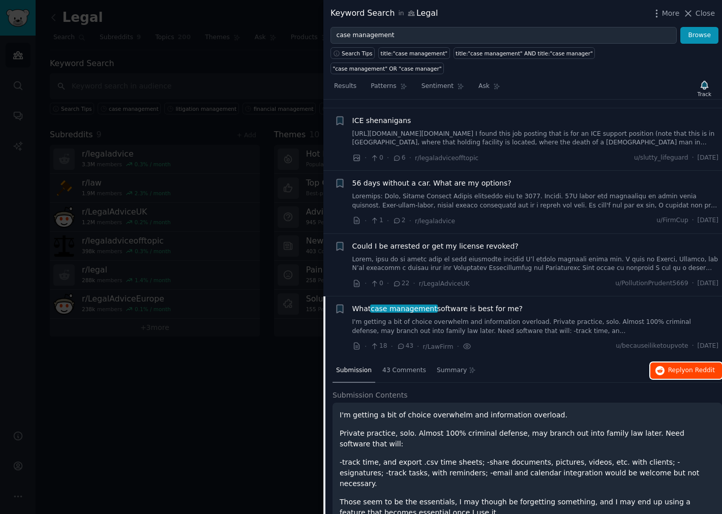
click at [668, 366] on span "Reply on Reddit" at bounding box center [691, 370] width 47 height 9
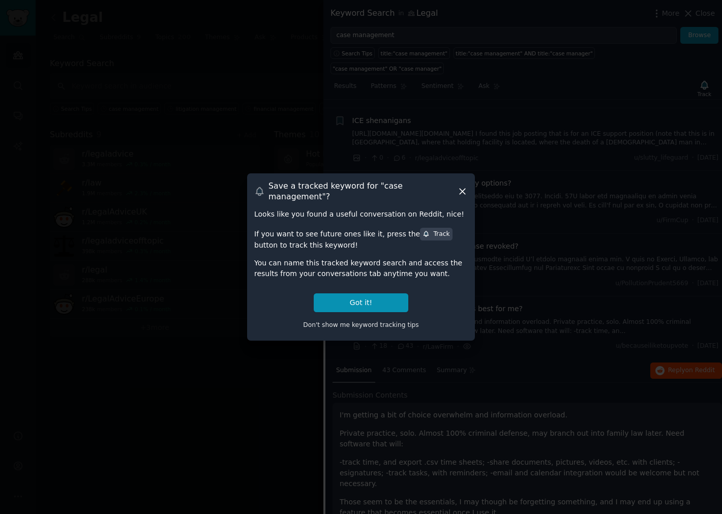
click at [462, 190] on icon at bounding box center [462, 191] width 11 height 11
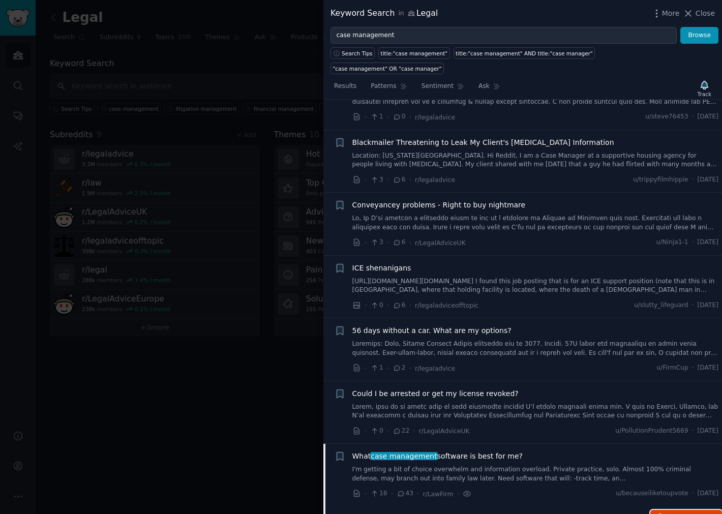
scroll to position [226, 0]
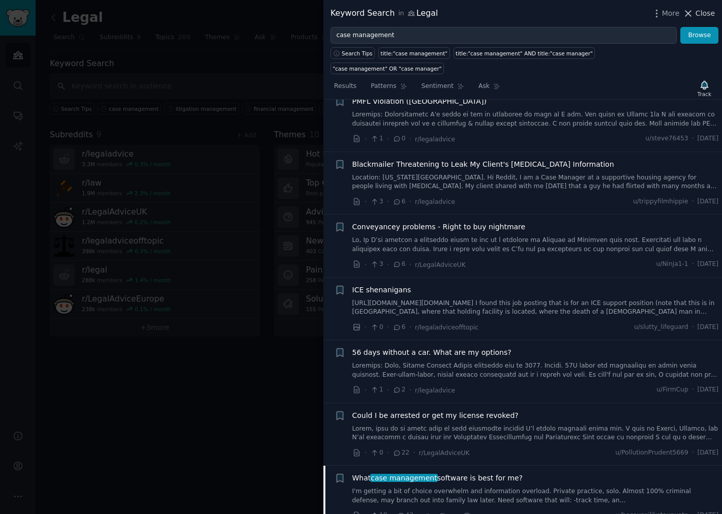
click at [712, 17] on span "Close" at bounding box center [704, 13] width 19 height 11
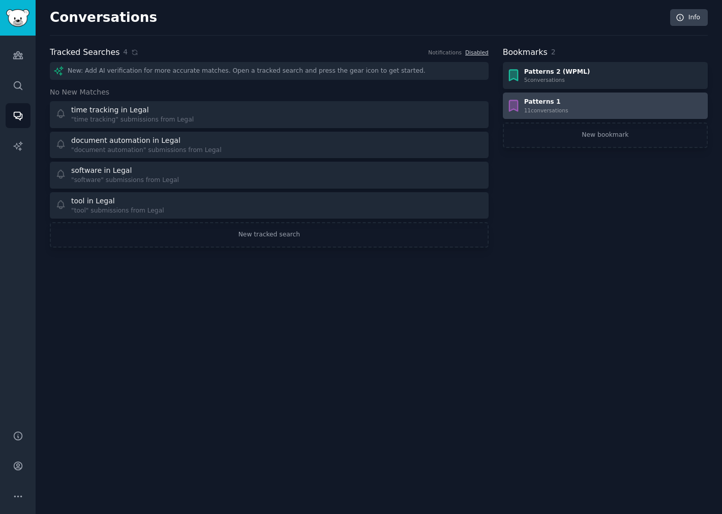
click at [550, 107] on div "11 conversation s" at bounding box center [546, 110] width 44 height 7
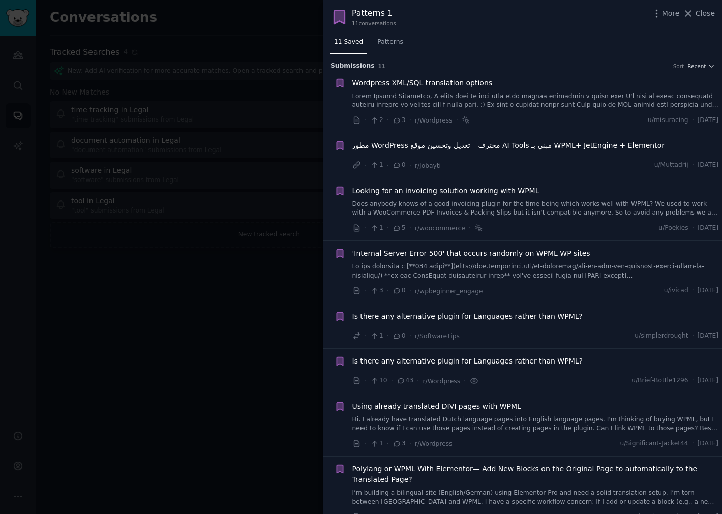
click at [700, 18] on span "Close" at bounding box center [704, 13] width 19 height 11
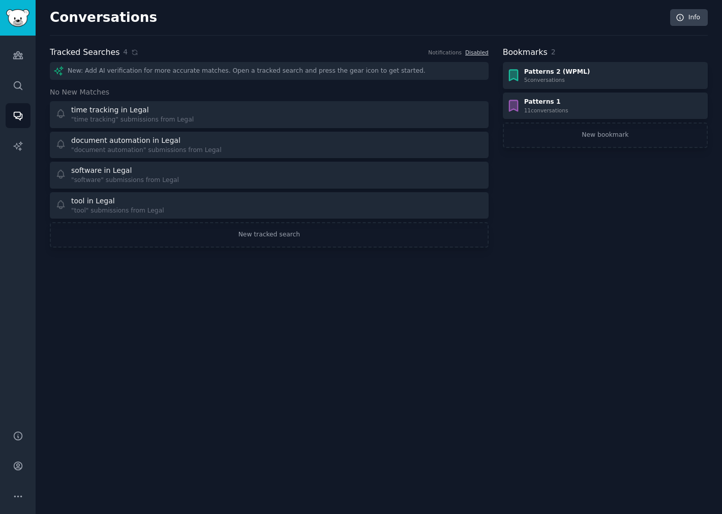
click at [537, 53] on h2 "Bookmarks" at bounding box center [525, 52] width 45 height 13
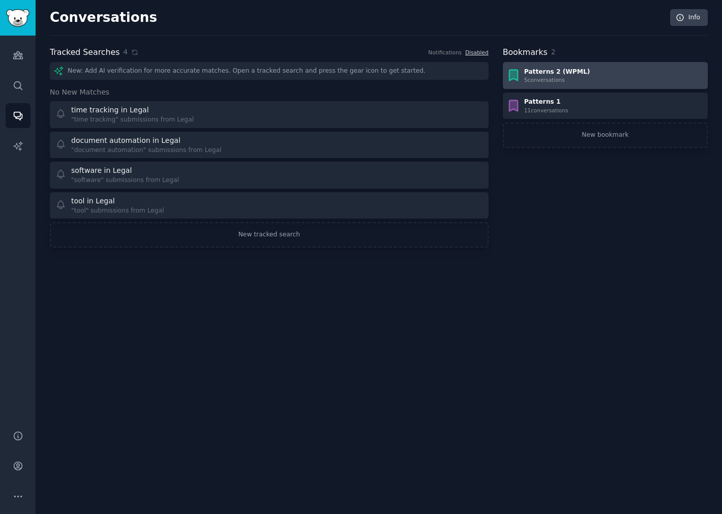
click at [544, 65] on link "Patterns 2 (WPML) 5 conversation s" at bounding box center [605, 75] width 205 height 27
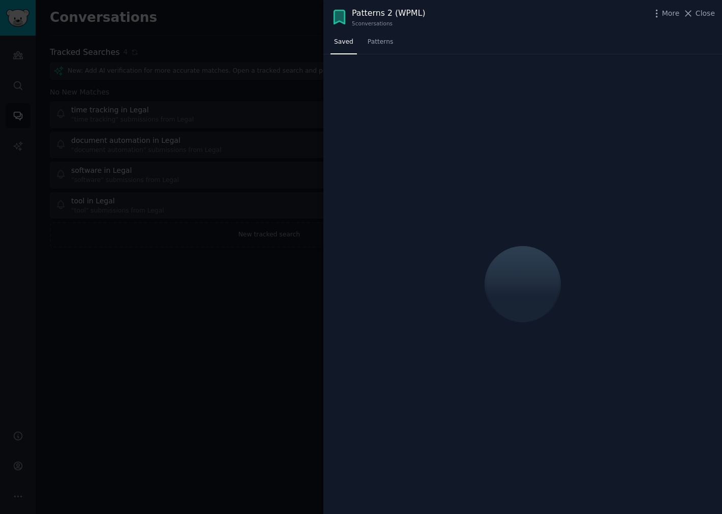
click at [339, 8] on icon at bounding box center [339, 17] width 18 height 18
click at [360, 37] on nav "Saved Patterns" at bounding box center [363, 44] width 66 height 21
click at [364, 39] on link "Patterns" at bounding box center [380, 44] width 33 height 21
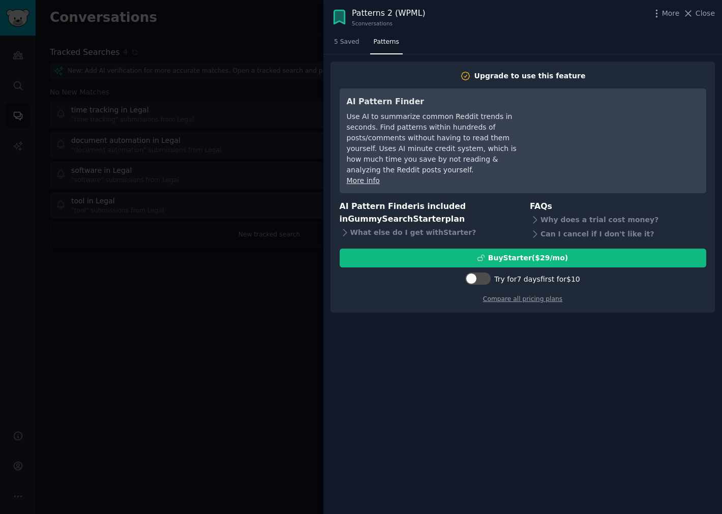
click at [346, 50] on link "5 Saved" at bounding box center [346, 44] width 33 height 21
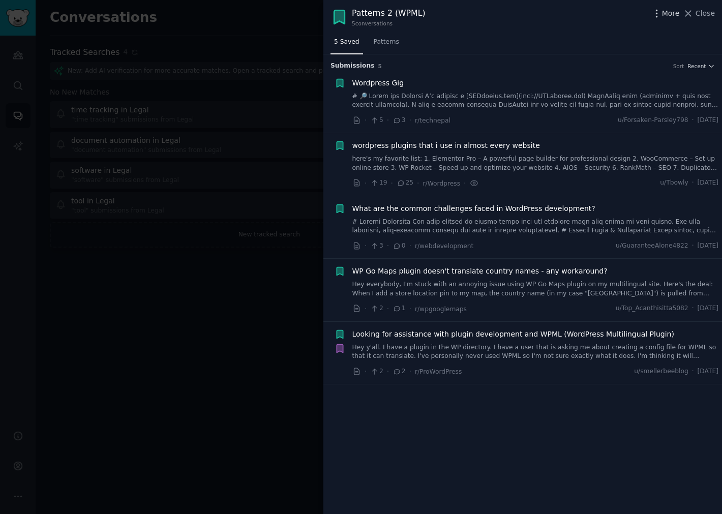
click at [658, 9] on icon "button" at bounding box center [656, 13] width 11 height 11
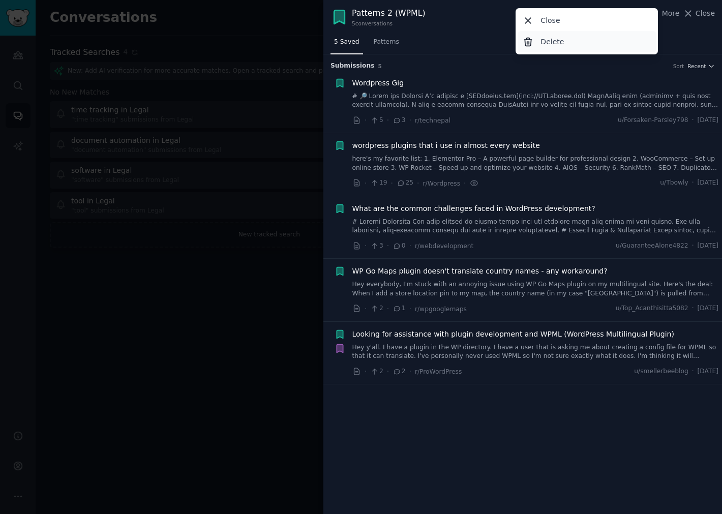
click at [565, 44] on div "Delete" at bounding box center [586, 41] width 139 height 21
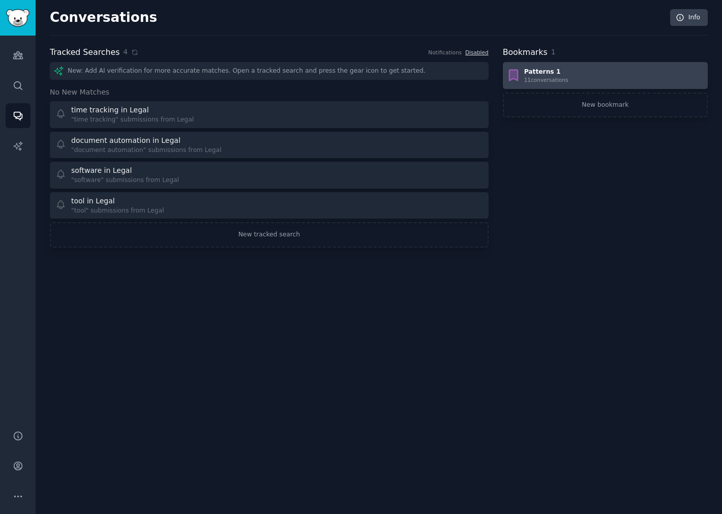
click at [507, 81] on icon at bounding box center [513, 75] width 14 height 14
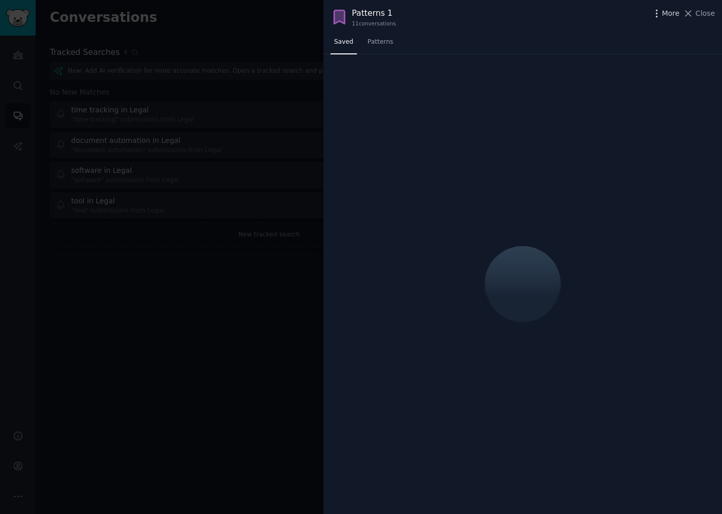
click at [658, 12] on icon "button" at bounding box center [656, 13] width 11 height 11
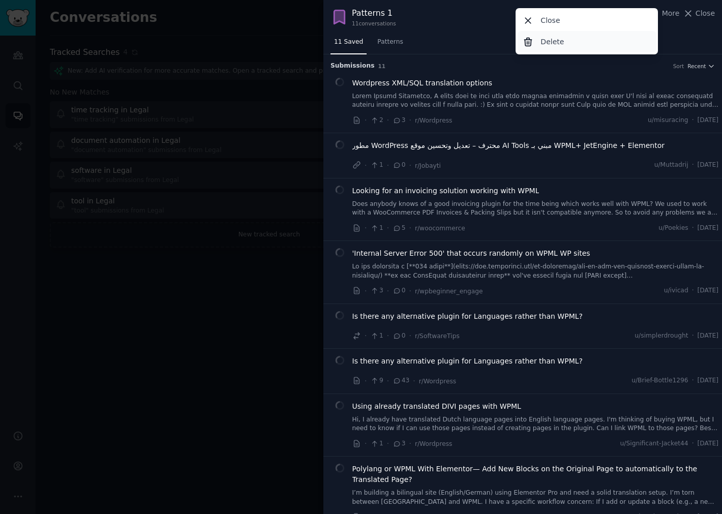
click at [593, 46] on div "Delete" at bounding box center [586, 41] width 139 height 21
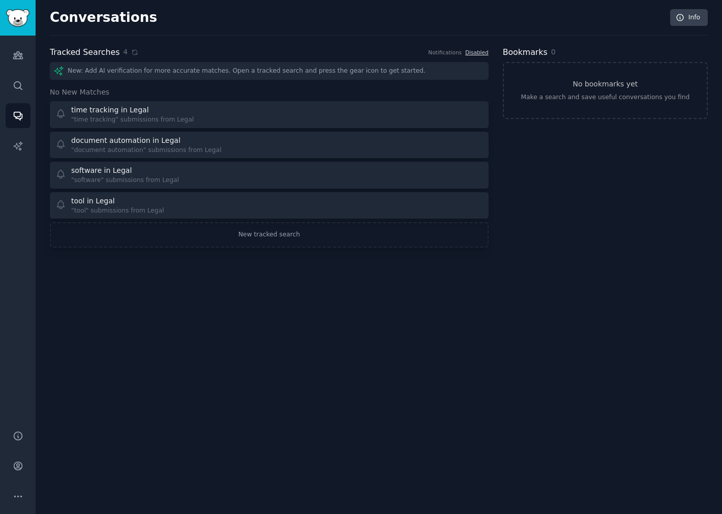
click at [337, 325] on div "Conversations Info Tracked Searches 4 Notifications Disabled New: Add AI verifi…" at bounding box center [379, 257] width 686 height 514
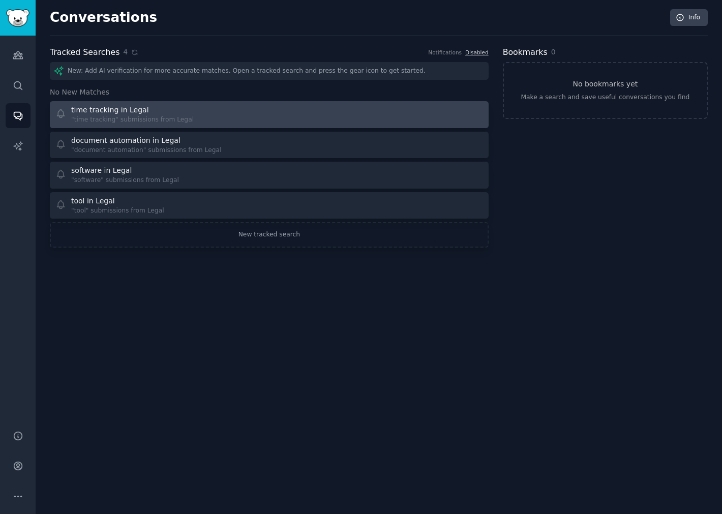
click at [170, 122] on div ""time tracking" submissions from Legal" at bounding box center [132, 119] width 122 height 9
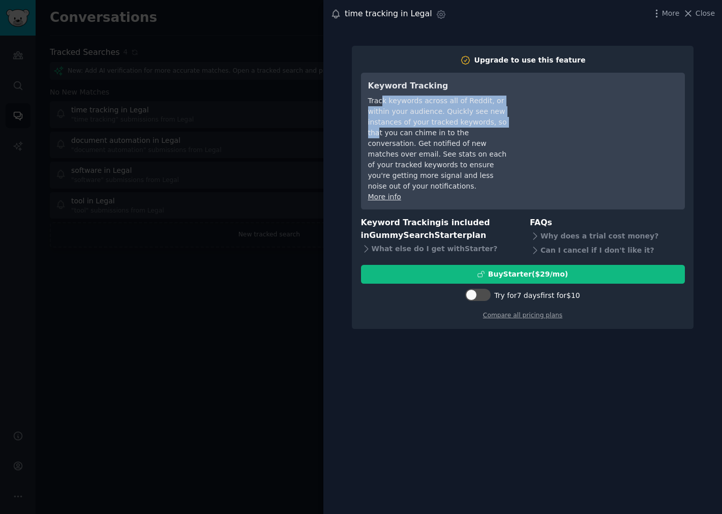
drag, startPoint x: 390, startPoint y: 104, endPoint x: 460, endPoint y: 119, distance: 72.3
click at [460, 119] on div "Track keywords across all of Reddit, or within your audience. Quickly see new i…" at bounding box center [439, 144] width 143 height 96
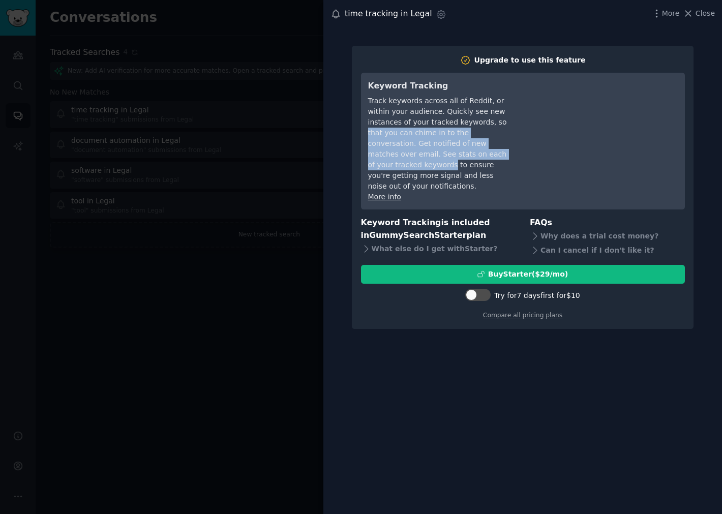
drag, startPoint x: 460, startPoint y: 119, endPoint x: 426, endPoint y: 149, distance: 46.1
click at [426, 149] on div "Track keywords across all of Reddit, or within your audience. Quickly see new i…" at bounding box center [439, 144] width 143 height 96
click at [428, 155] on div "Track keywords across all of Reddit, or within your audience. Quickly see new i…" at bounding box center [439, 144] width 143 height 96
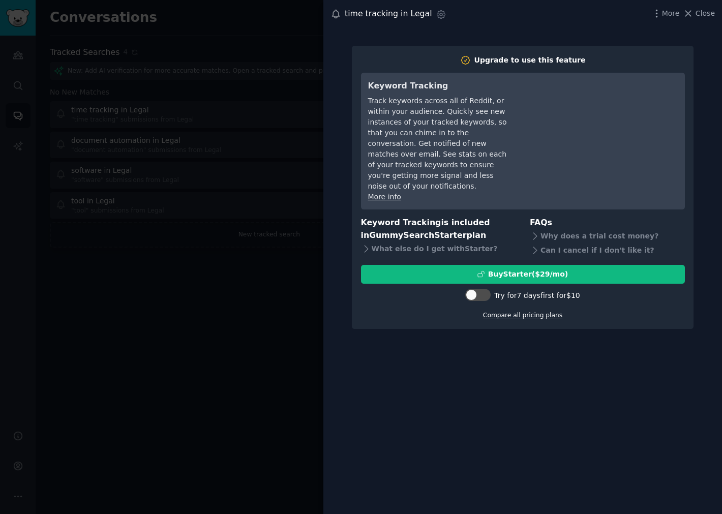
click at [498, 312] on link "Compare all pricing plans" at bounding box center [522, 315] width 79 height 7
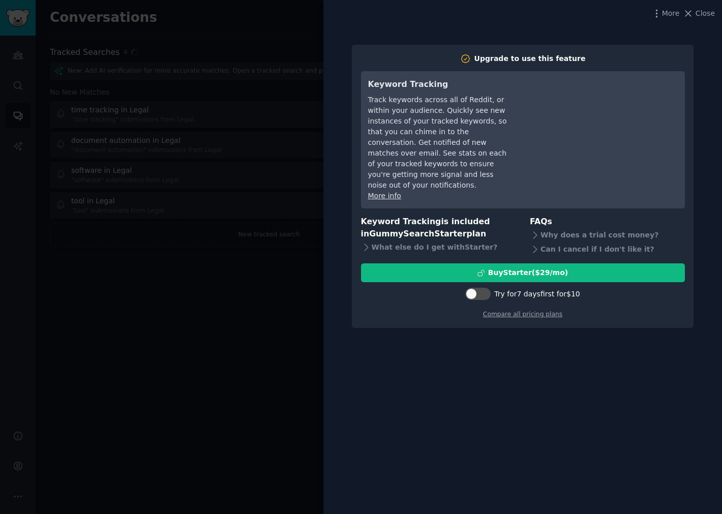
click at [202, 253] on div at bounding box center [361, 257] width 722 height 514
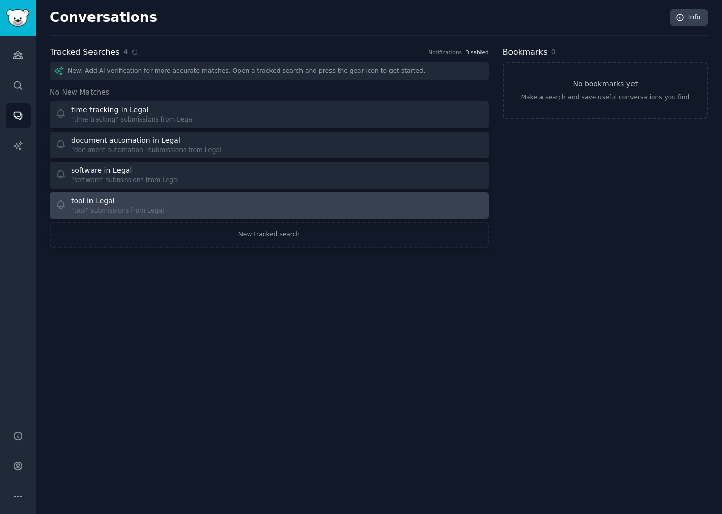
click at [111, 202] on div "tool in Legal" at bounding box center [117, 201] width 93 height 11
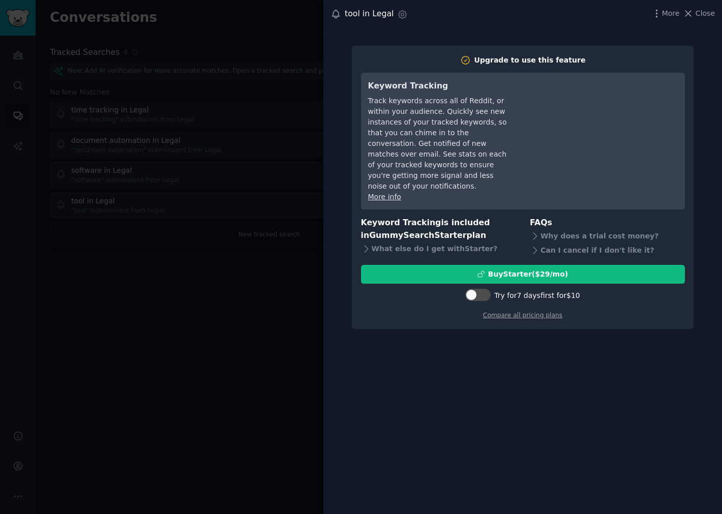
click at [165, 296] on div at bounding box center [361, 257] width 722 height 514
click at [702, 7] on div "More Close" at bounding box center [683, 13] width 64 height 13
click at [698, 12] on span "Close" at bounding box center [704, 13] width 19 height 11
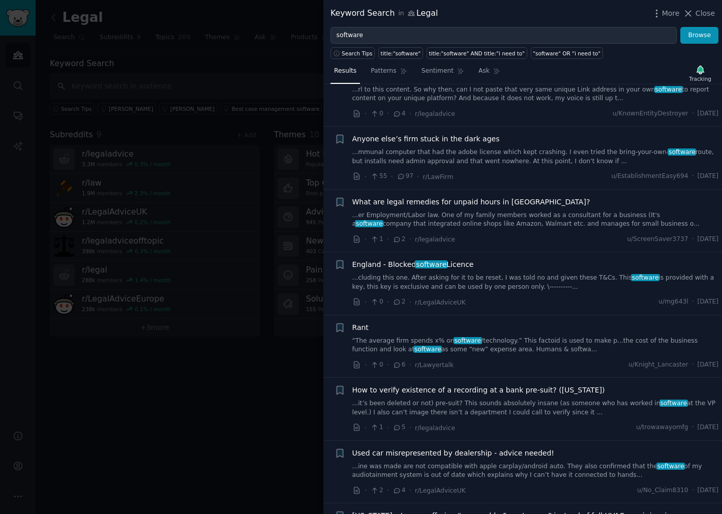
scroll to position [1186, 0]
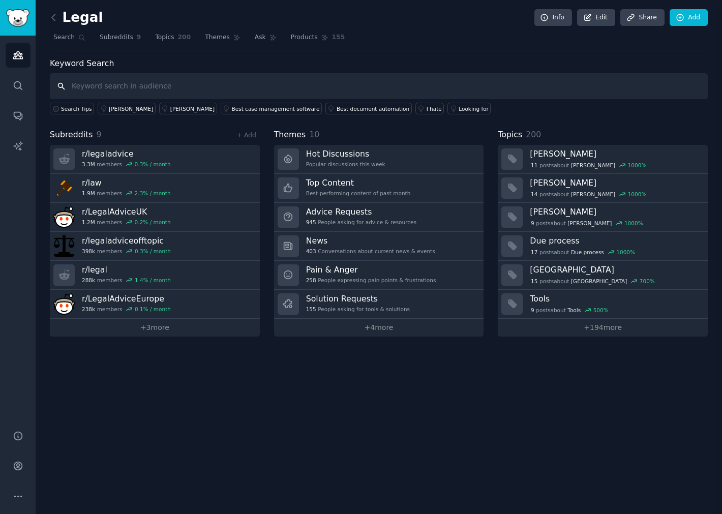
click at [97, 82] on input "text" at bounding box center [379, 86] width 658 height 26
click at [99, 83] on input "text" at bounding box center [379, 86] width 658 height 26
type input "tool"
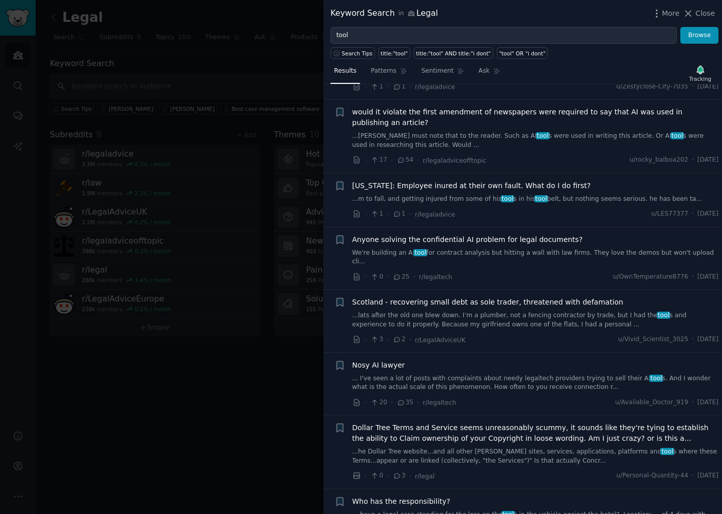
scroll to position [903, 0]
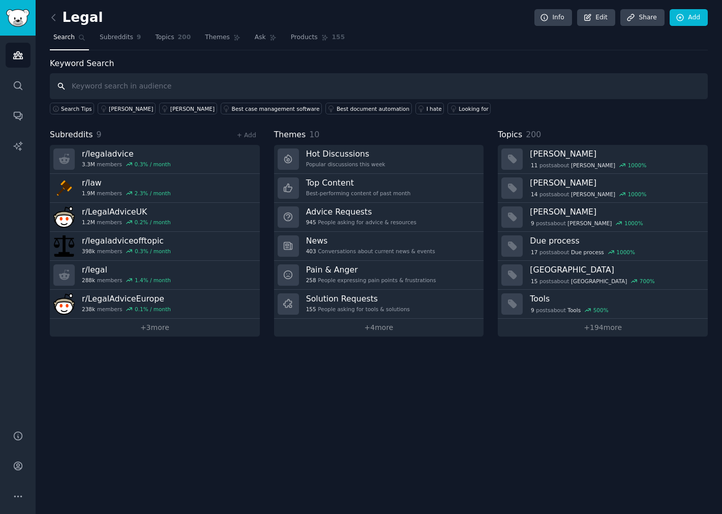
click at [110, 87] on input "text" at bounding box center [379, 86] width 658 height 26
type input "management software"
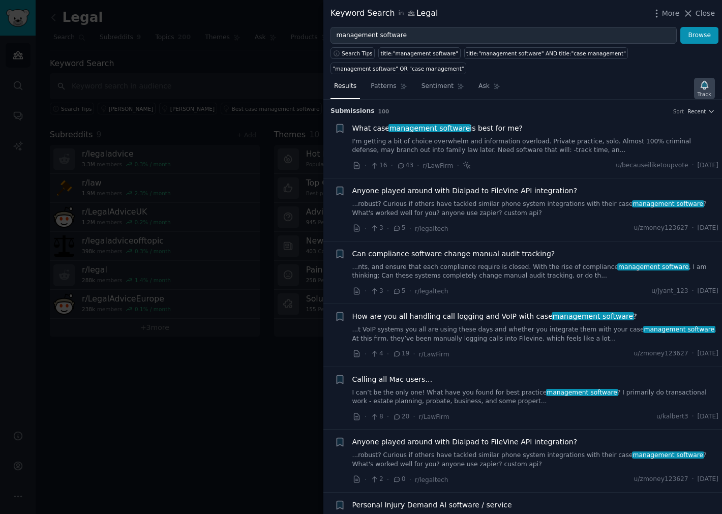
click at [704, 92] on div "Track" at bounding box center [704, 93] width 14 height 7
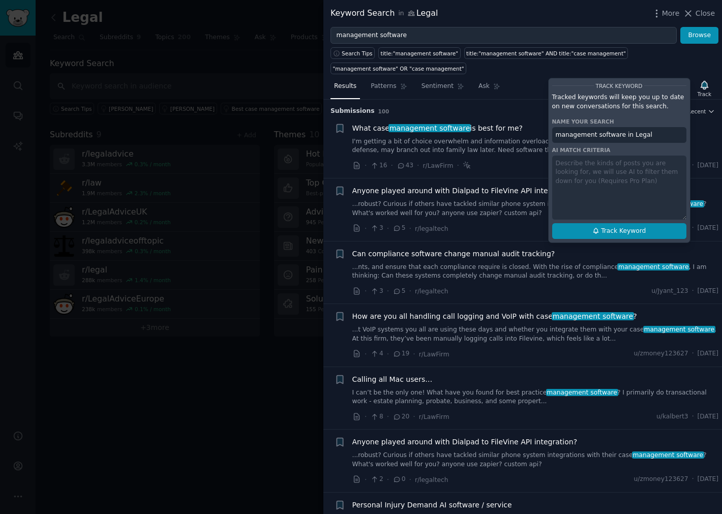
click at [612, 234] on span "Track Keyword" at bounding box center [623, 231] width 45 height 9
type input "management software in Legal"
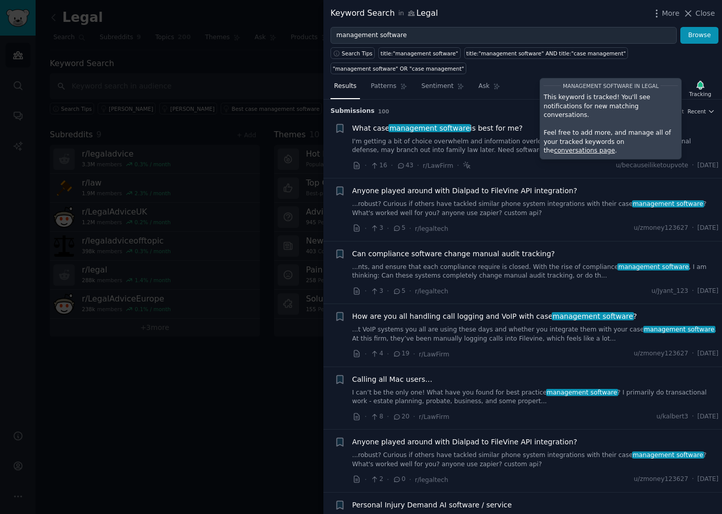
click at [496, 95] on div "Results Patterns Sentiment Ask Tracking management software in Legal This keywo…" at bounding box center [522, 89] width 398 height 22
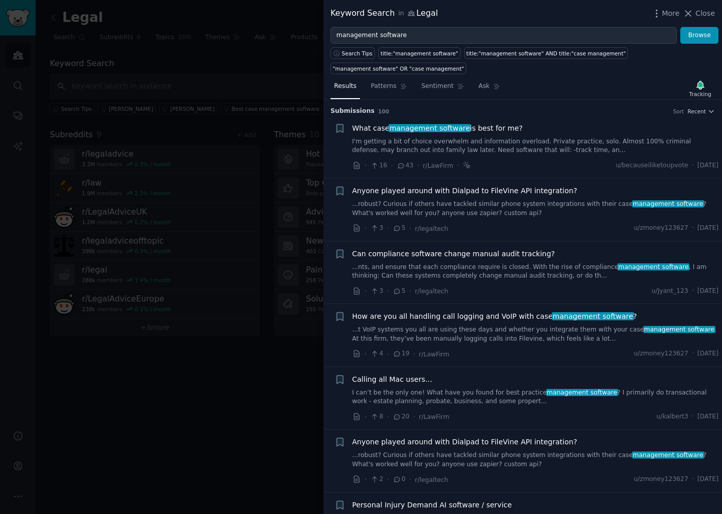
click at [705, 11] on span "Close" at bounding box center [704, 13] width 19 height 11
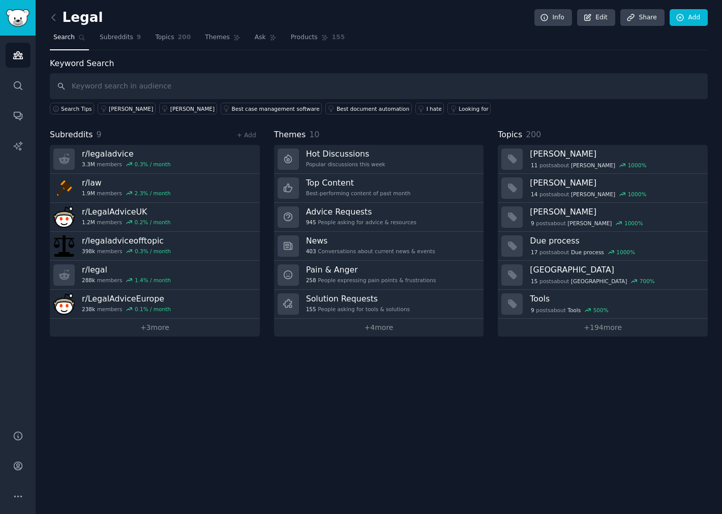
click at [227, 416] on div "Legal Info Edit Share Add Search Subreddits 9 Topics 200 Themes Ask Products 15…" at bounding box center [379, 257] width 686 height 514
